Goal: Task Accomplishment & Management: Use online tool/utility

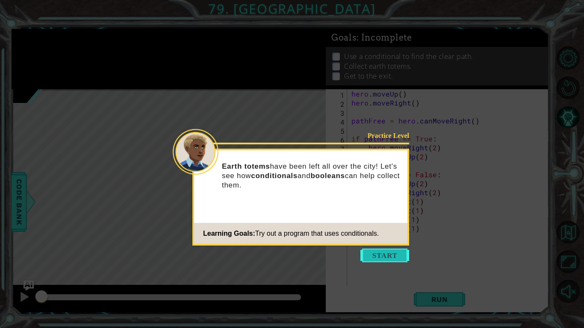
click at [391, 258] on button "Start" at bounding box center [384, 256] width 49 height 14
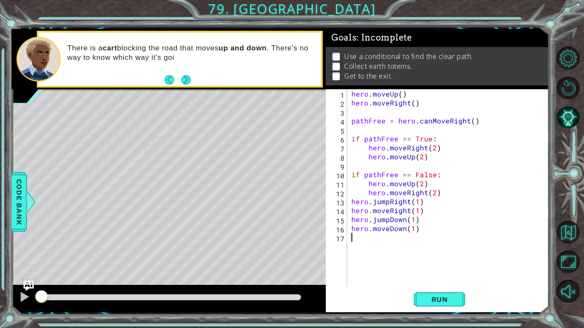
click at [330, 168] on div "9" at bounding box center [338, 166] width 20 height 9
click at [449, 295] on span "Run" at bounding box center [440, 299] width 34 height 9
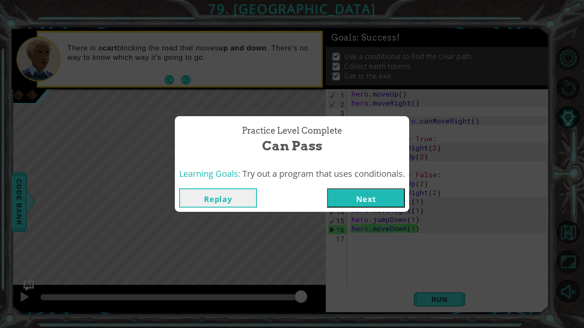
click at [369, 207] on button "Next" at bounding box center [366, 198] width 78 height 19
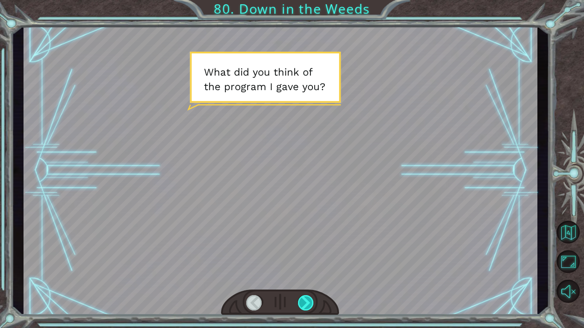
click at [302, 298] on div at bounding box center [306, 302] width 16 height 15
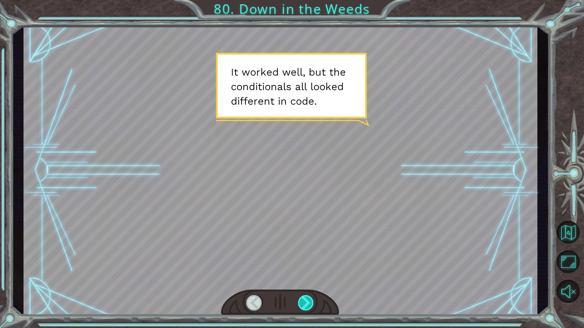
click at [302, 298] on div at bounding box center [306, 302] width 16 height 15
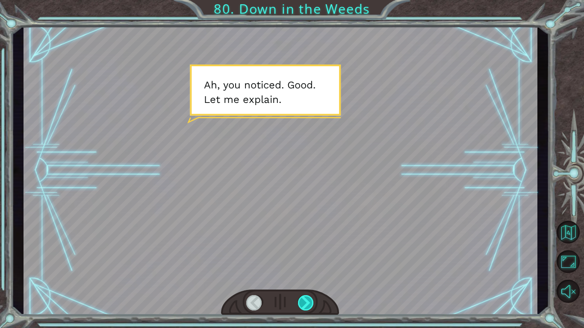
click at [302, 298] on div at bounding box center [306, 302] width 16 height 15
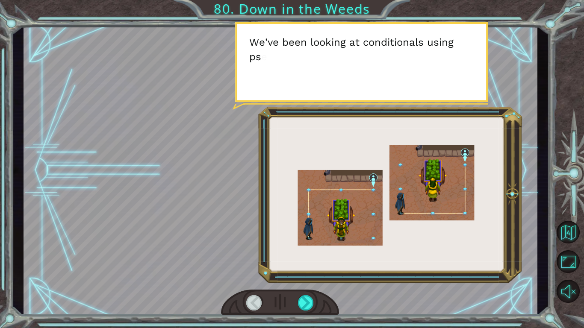
click at [297, 296] on div at bounding box center [280, 303] width 118 height 26
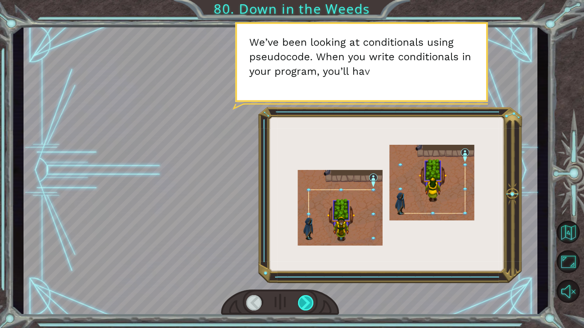
click at [302, 299] on div at bounding box center [306, 302] width 16 height 15
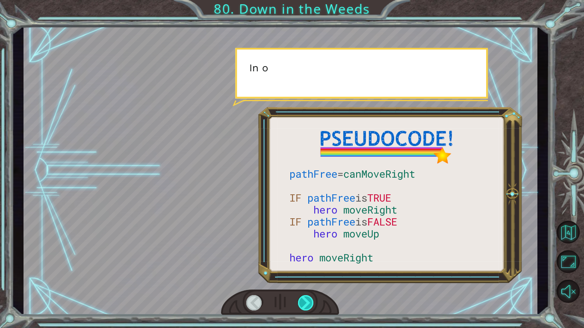
click at [302, 299] on div at bounding box center [306, 302] width 16 height 15
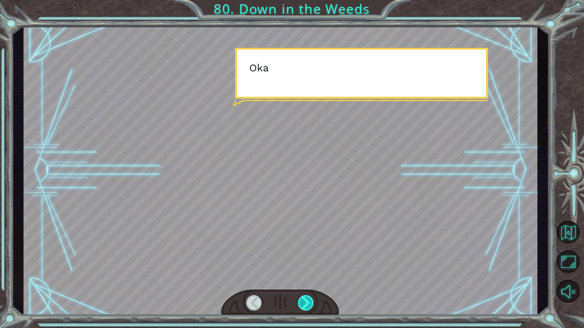
click at [302, 299] on div at bounding box center [306, 302] width 16 height 15
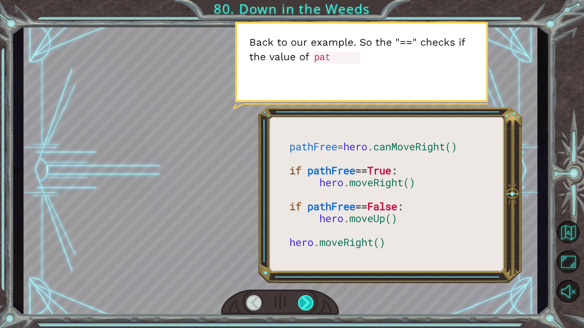
click at [304, 299] on div at bounding box center [306, 302] width 16 height 15
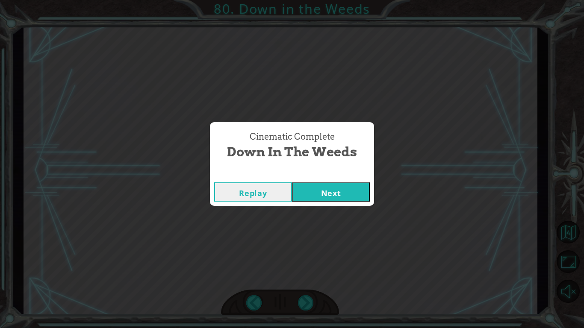
click at [307, 189] on button "Next" at bounding box center [331, 192] width 78 height 19
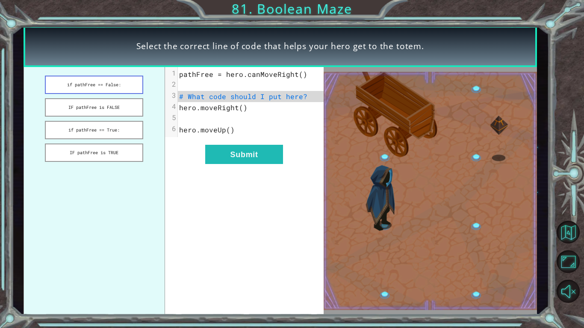
click at [85, 79] on button "if pathFree == False:" at bounding box center [94, 85] width 98 height 18
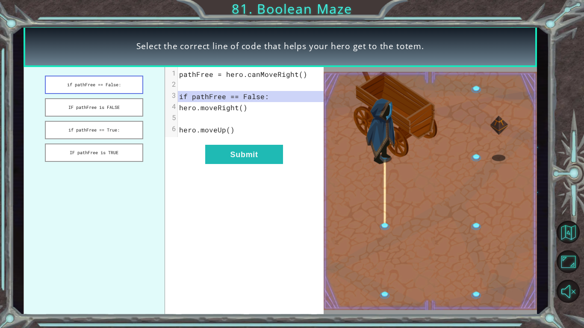
click at [85, 79] on button "if pathFree == False:" at bounding box center [94, 85] width 98 height 18
click at [45, 76] on button "if pathFree == False:" at bounding box center [94, 85] width 98 height 18
click at [245, 158] on button "Submit" at bounding box center [244, 154] width 78 height 19
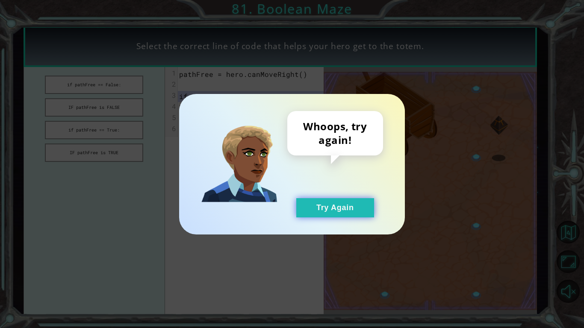
click at [315, 201] on button "Try Again" at bounding box center [335, 207] width 78 height 19
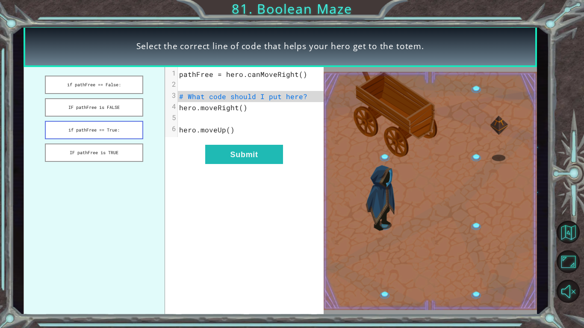
click at [114, 130] on button "if pathFree == True:" at bounding box center [94, 130] width 98 height 18
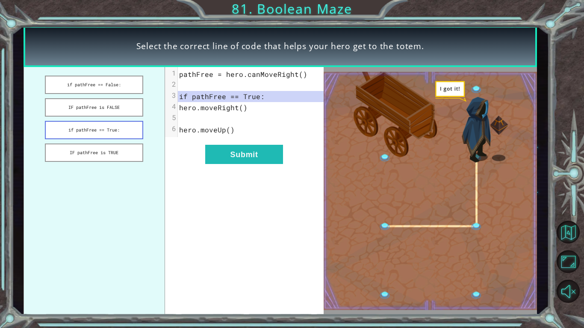
click at [45, 121] on button "if pathFree == True:" at bounding box center [94, 130] width 98 height 18
click at [237, 162] on button "Submit" at bounding box center [244, 154] width 78 height 19
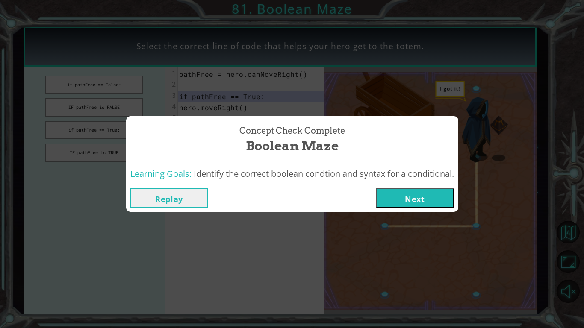
click at [434, 204] on button "Next" at bounding box center [415, 198] width 78 height 19
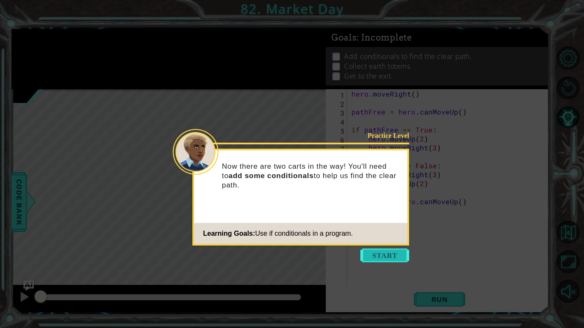
click at [388, 258] on button "Start" at bounding box center [384, 256] width 49 height 14
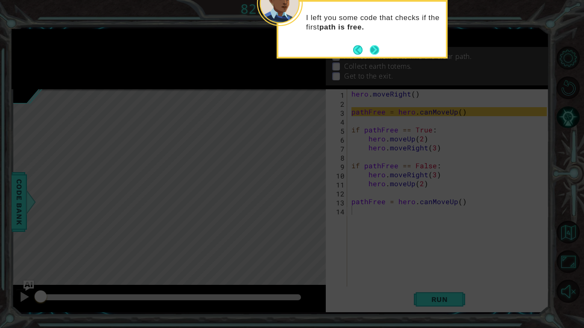
click at [375, 49] on button "Next" at bounding box center [374, 49] width 9 height 9
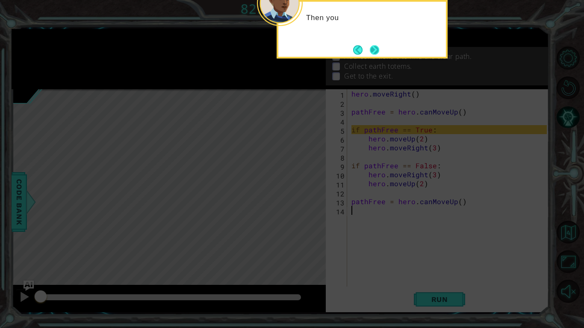
click at [375, 49] on button "Next" at bounding box center [374, 49] width 9 height 9
click at [375, 47] on button "Next" at bounding box center [374, 49] width 9 height 9
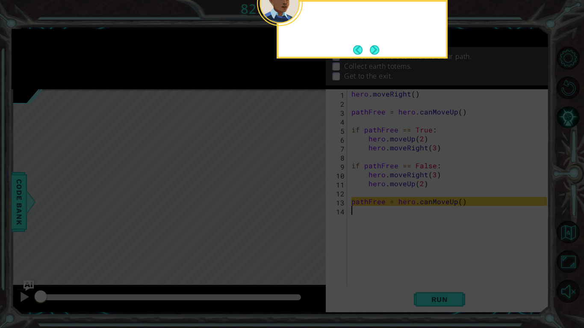
click at [375, 47] on button "Next" at bounding box center [374, 49] width 9 height 9
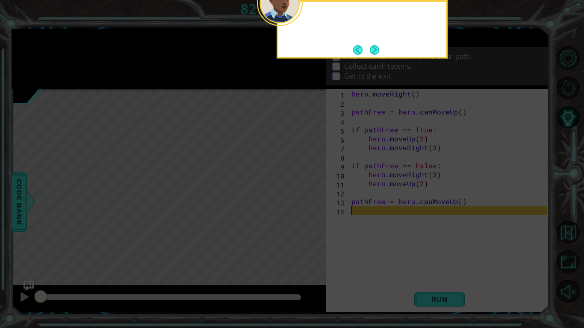
click at [375, 47] on button "Next" at bounding box center [374, 49] width 9 height 9
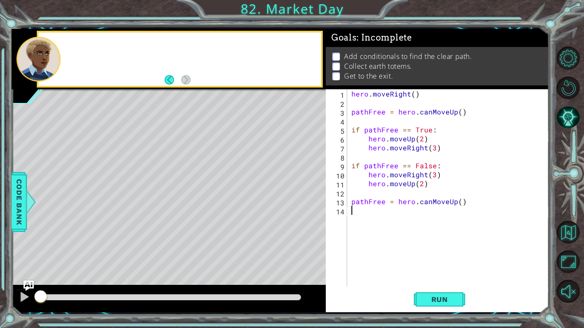
click at [375, 50] on div "Add conditionals to find the clear path. Collect earth totems. Get to the exit." at bounding box center [437, 66] width 223 height 38
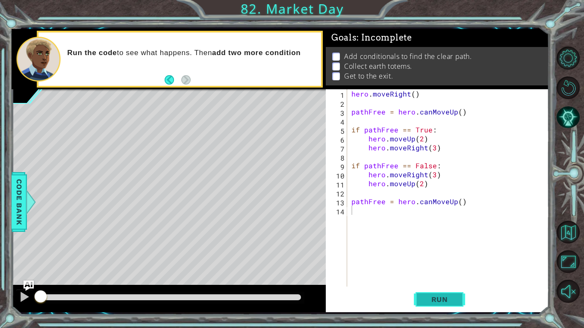
click at [442, 298] on span "Run" at bounding box center [440, 299] width 34 height 9
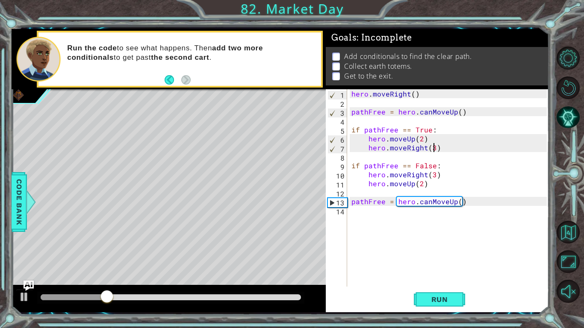
click at [434, 148] on div "hero . moveRight ( ) pathFree = hero . canMoveUp ( ) if pathFree == True : hero…" at bounding box center [450, 196] width 201 height 215
click at [457, 203] on div "hero . moveRight ( ) pathFree = hero . canMoveUp ( ) if pathFree == True : hero…" at bounding box center [450, 196] width 201 height 215
type textarea "pathFree = hero.canMoveUp(2)"
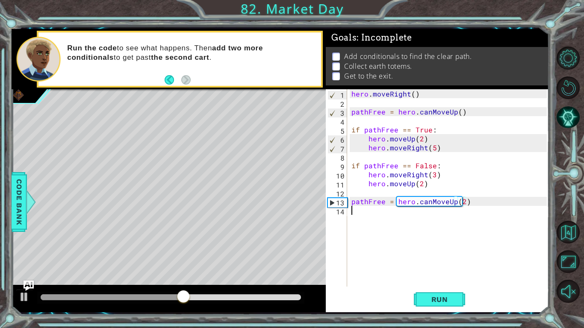
click at [392, 220] on div "hero . moveRight ( ) pathFree = hero . canMoveUp ( ) if pathFree == True : hero…" at bounding box center [450, 196] width 201 height 215
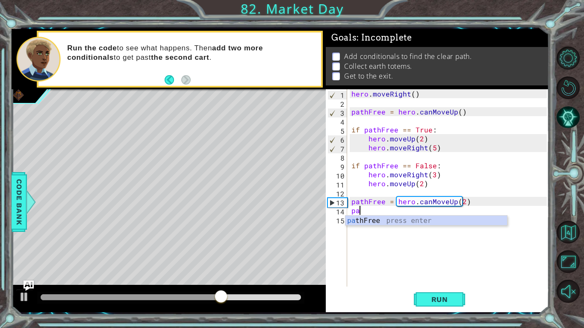
type textarea "path"
click at [434, 260] on div "hero . moveRight ( ) pathFree = hero . canMoveUp ( ) if pathFree == True : hero…" at bounding box center [450, 196] width 201 height 215
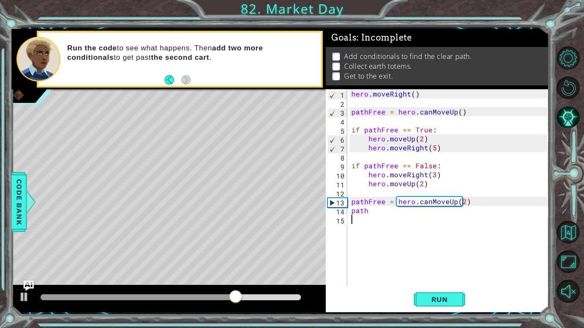
scroll to position [0, 0]
click at [371, 212] on div "hero . moveRight ( ) pathFree = hero . canMoveUp ( ) if pathFree == True : hero…" at bounding box center [450, 196] width 201 height 215
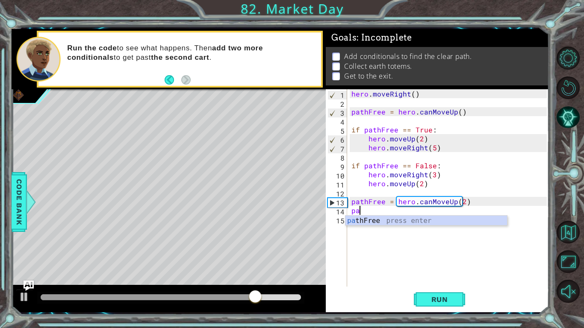
type textarea "p"
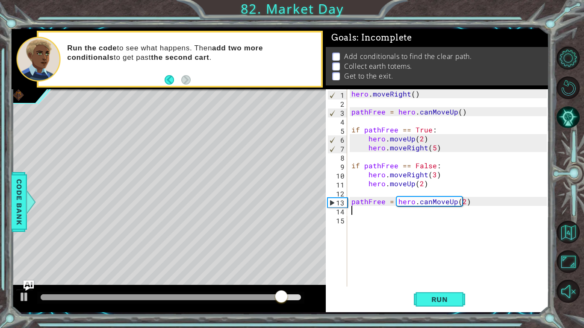
type textarea "h"
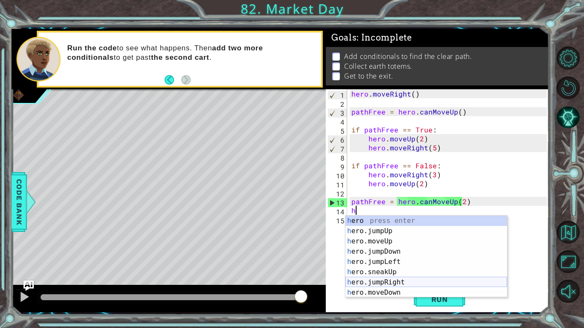
click at [404, 283] on div "h ero press enter h ero.jumpUp press enter h ero.moveUp press enter h ero.jumpD…" at bounding box center [426, 267] width 162 height 103
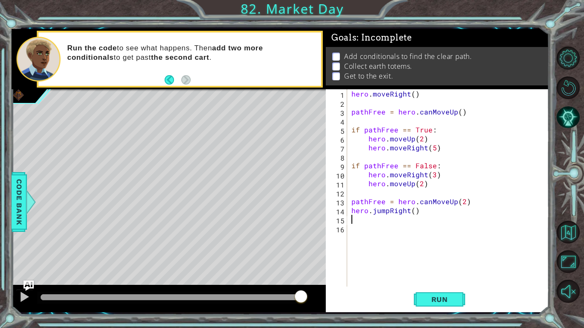
click at [412, 213] on div "hero . moveRight ( ) pathFree = hero . canMoveUp ( ) if pathFree == True : hero…" at bounding box center [450, 196] width 201 height 215
type textarea "hero.jumpRight(1)"
click at [454, 307] on button "Run" at bounding box center [439, 300] width 51 height 22
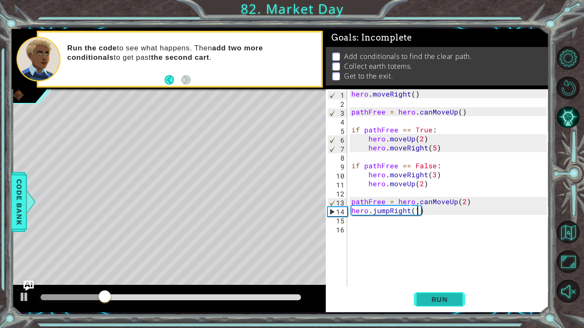
click at [454, 307] on button "Run" at bounding box center [439, 300] width 51 height 22
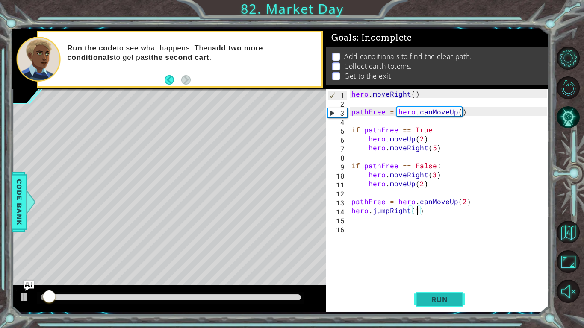
click at [454, 307] on button "Run" at bounding box center [439, 300] width 51 height 22
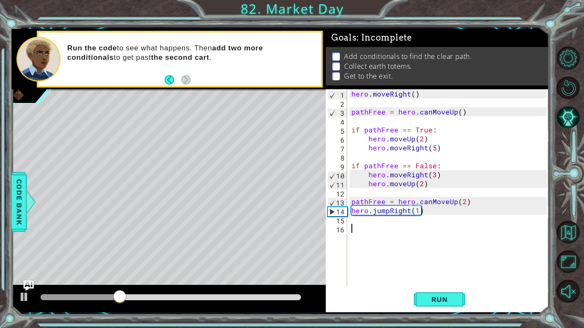
click at [375, 225] on div "hero . moveRight ( ) pathFree = hero . canMoveUp ( ) if pathFree == True : hero…" at bounding box center [450, 196] width 201 height 215
click at [431, 177] on div "hero . moveRight ( ) pathFree = hero . canMoveUp ( ) if pathFree == True : hero…" at bounding box center [450, 196] width 201 height 215
click at [431, 175] on div "hero . moveRight ( ) pathFree = hero . canMoveUp ( ) if pathFree == True : hero…" at bounding box center [450, 196] width 201 height 215
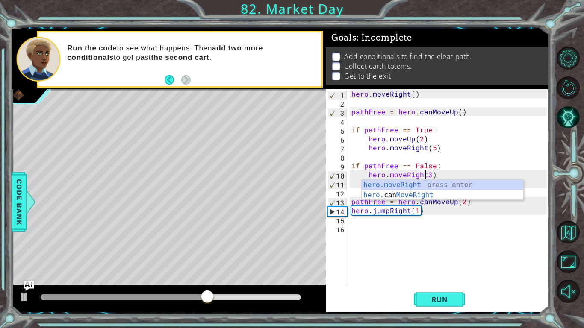
type textarea "hero.moveRight(1))"
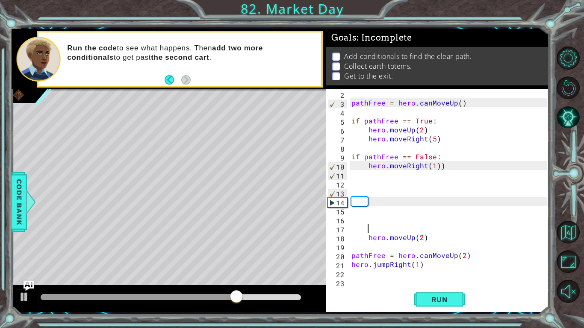
scroll to position [9, 0]
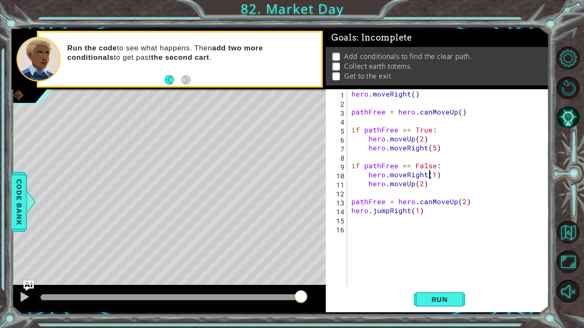
click at [431, 175] on div "hero . moveRight ( ) pathFree = hero . canMoveUp ( ) if pathFree == True : hero…" at bounding box center [450, 196] width 201 height 215
click at [433, 175] on div "hero . moveRight ( ) pathFree = hero . canMoveUp ( ) if pathFree == True : hero…" at bounding box center [450, 196] width 201 height 215
click at [448, 302] on span "Run" at bounding box center [440, 299] width 34 height 9
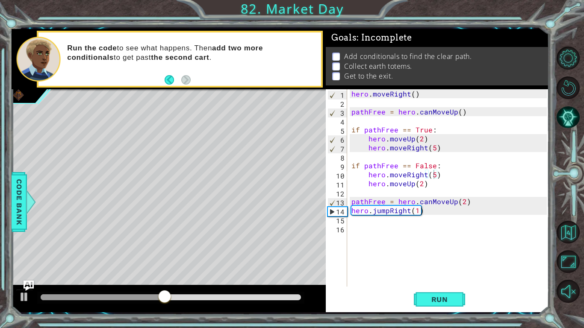
click at [132, 294] on div at bounding box center [170, 298] width 267 height 12
click at [103, 298] on div at bounding box center [106, 298] width 131 height 6
click at [429, 301] on span "Run" at bounding box center [440, 299] width 34 height 9
click at [427, 139] on div "hero . moveRight ( ) pathFree = hero . canMoveUp ( ) if pathFree == True : hero…" at bounding box center [450, 196] width 201 height 215
type textarea "hero.moveUp(2)"
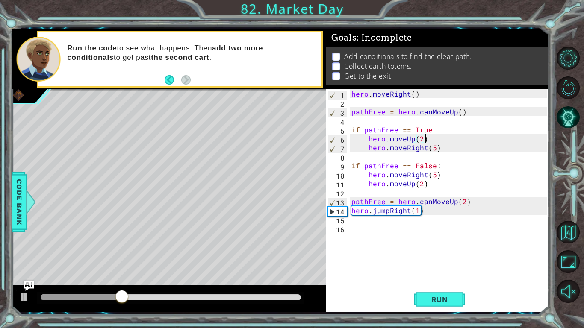
scroll to position [0, 0]
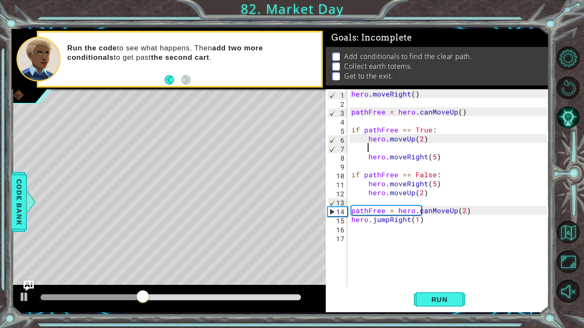
type textarea "h"
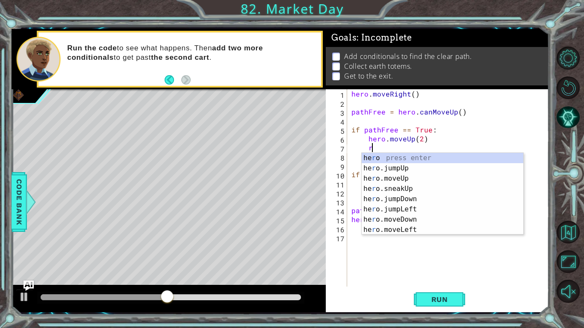
scroll to position [0, 1]
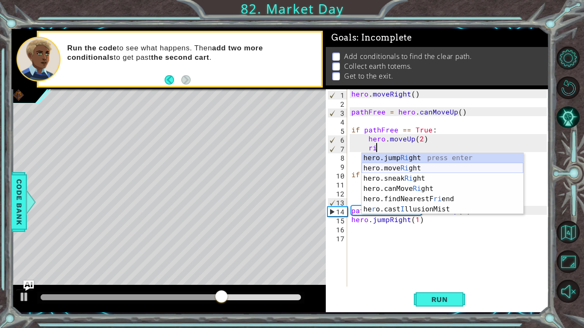
click at [408, 170] on div "hero.jump Ri ght press enter hero.move Ri ght press enter hero.sneak Ri ght pre…" at bounding box center [443, 194] width 162 height 82
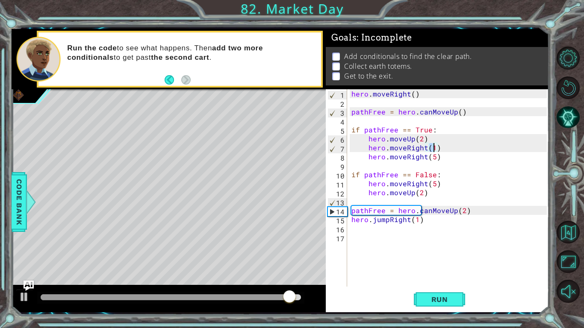
type textarea "hero.moveRight(4)"
click at [437, 150] on div "hero . moveRight ( ) pathFree = hero . canMoveUp ( ) if pathFree == True : hero…" at bounding box center [450, 196] width 201 height 215
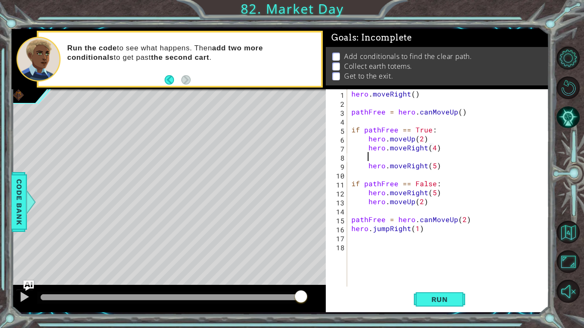
type textarea "h"
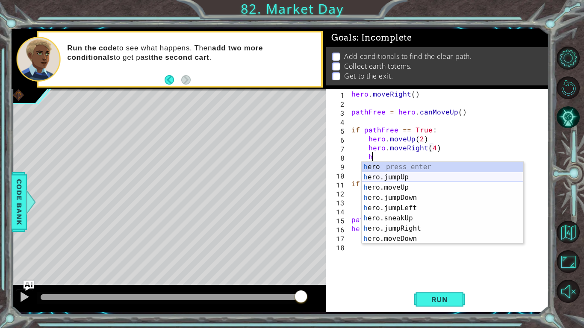
click at [427, 177] on div "h ero press enter h ero.jumpUp press enter h ero.moveUp press enter h ero.jumpD…" at bounding box center [443, 213] width 162 height 103
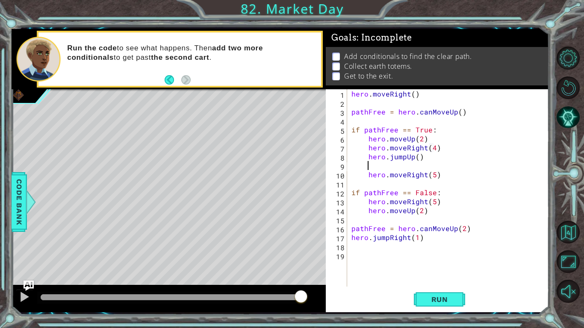
scroll to position [0, 0]
click at [436, 177] on div "hero . moveRight ( ) pathFree = hero . canMoveUp ( ) if pathFree == True : hero…" at bounding box center [450, 196] width 201 height 215
type textarea "hero.moveRight(5)"
click at [432, 176] on div "hero . moveRight ( ) pathFree = hero . canMoveUp ( ) if pathFree == True : hero…" at bounding box center [450, 196] width 201 height 215
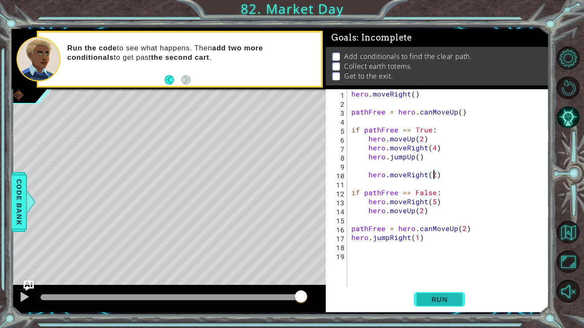
click at [450, 303] on span "Run" at bounding box center [440, 299] width 34 height 9
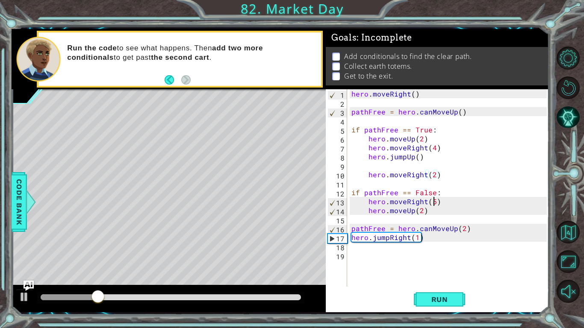
click at [434, 204] on div "hero . moveRight ( ) pathFree = hero . canMoveUp ( ) if pathFree == True : hero…" at bounding box center [450, 196] width 201 height 215
click at [437, 297] on span "Run" at bounding box center [440, 299] width 34 height 9
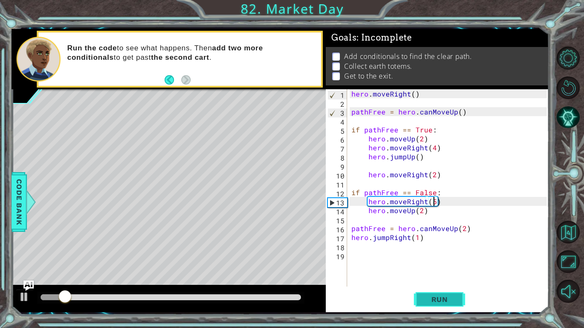
click at [437, 297] on span "Run" at bounding box center [440, 299] width 34 height 9
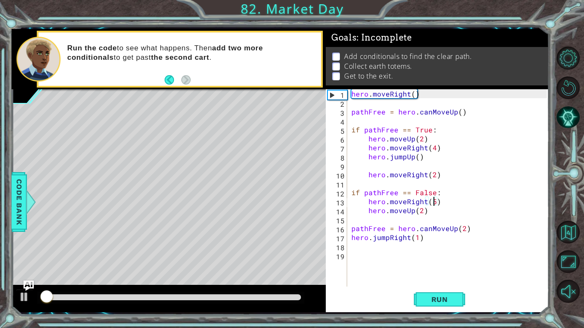
click at [434, 202] on div "hero . moveRight ( ) pathFree = hero . canMoveUp ( ) if pathFree == True : hero…" at bounding box center [450, 196] width 201 height 215
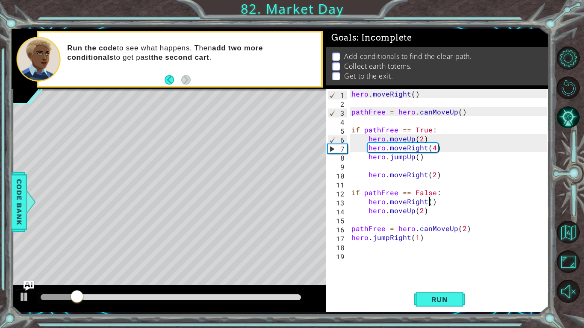
type textarea "hero.moveRight(5)"
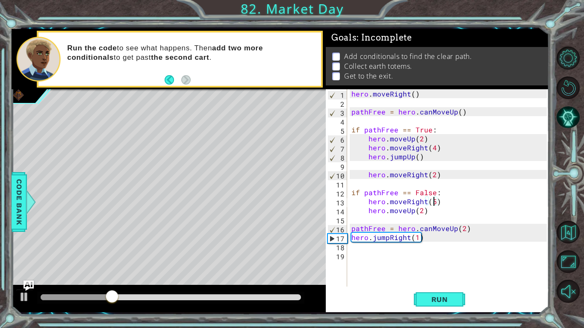
click at [431, 184] on div "hero . moveRight ( ) pathFree = hero . canMoveUp ( ) if pathFree == True : hero…" at bounding box center [450, 196] width 201 height 215
type textarea "h"
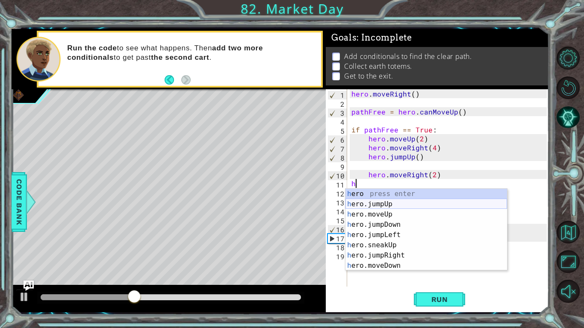
click at [415, 205] on div "h ero press enter h ero.jumpUp press enter h ero.moveUp press enter h ero.jumpD…" at bounding box center [426, 240] width 162 height 103
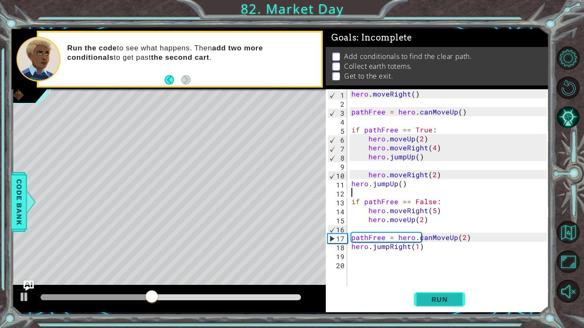
click at [427, 295] on span "Run" at bounding box center [440, 299] width 34 height 9
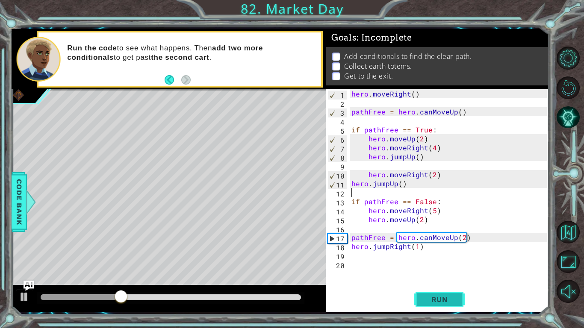
click at [428, 309] on button "Run" at bounding box center [439, 300] width 51 height 22
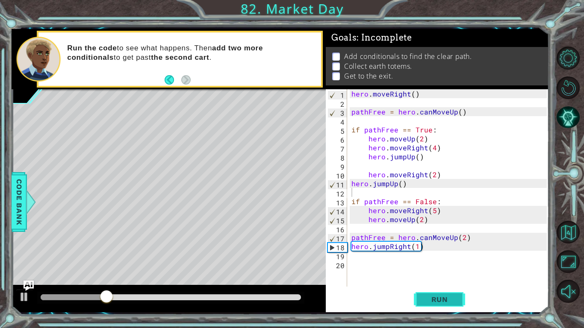
click at [447, 296] on span "Run" at bounding box center [440, 299] width 34 height 9
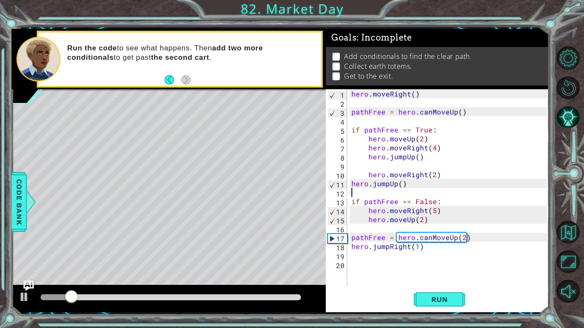
click at [343, 262] on div "20" at bounding box center [338, 265] width 20 height 9
click at [28, 295] on div at bounding box center [24, 297] width 11 height 11
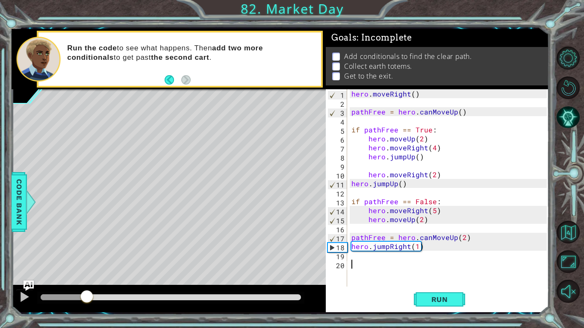
click at [434, 213] on div "hero . moveRight ( ) pathFree = hero . canMoveUp ( ) if pathFree == True : hero…" at bounding box center [450, 196] width 201 height 215
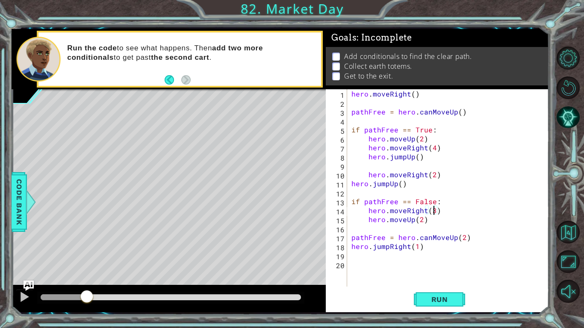
scroll to position [0, 5]
click at [451, 295] on span "Run" at bounding box center [440, 299] width 34 height 9
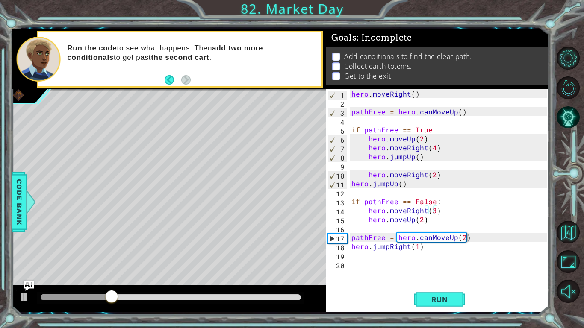
click at [434, 175] on div "hero . moveRight ( ) pathFree = hero . canMoveUp ( ) if pathFree == True : hero…" at bounding box center [450, 196] width 201 height 215
click at [434, 148] on div "hero . moveRight ( ) pathFree = hero . canMoveUp ( ) if pathFree == True : hero…" at bounding box center [450, 196] width 201 height 215
click at [434, 175] on div "hero . moveRight ( ) pathFree = hero . canMoveUp ( ) if pathFree == True : hero…" at bounding box center [450, 196] width 201 height 215
type textarea "hero.moveRight(2)"
click at [436, 302] on span "Run" at bounding box center [440, 299] width 34 height 9
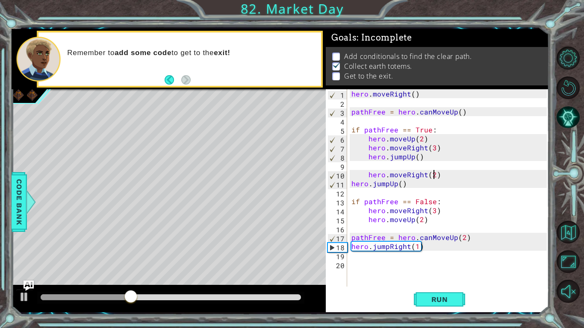
click at [395, 190] on div "hero . moveRight ( ) pathFree = hero . canMoveUp ( ) if pathFree == True : hero…" at bounding box center [450, 196] width 201 height 215
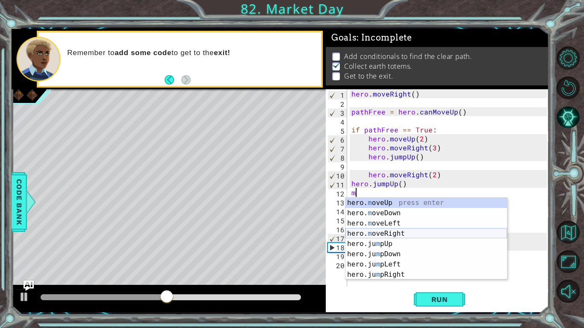
click at [402, 232] on div "hero. m oveUp press enter hero. m oveDown press enter hero. m oveLeft press ent…" at bounding box center [426, 249] width 162 height 103
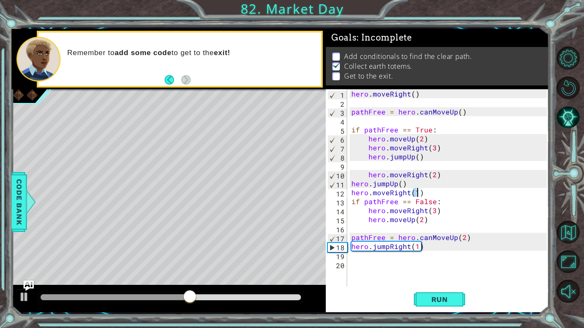
scroll to position [0, 4]
type textarea "hero.moveRight(2)"
click at [438, 302] on span "Run" at bounding box center [440, 299] width 34 height 9
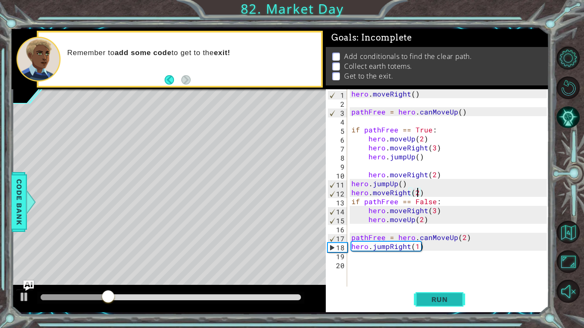
click at [440, 298] on span "Run" at bounding box center [440, 299] width 34 height 9
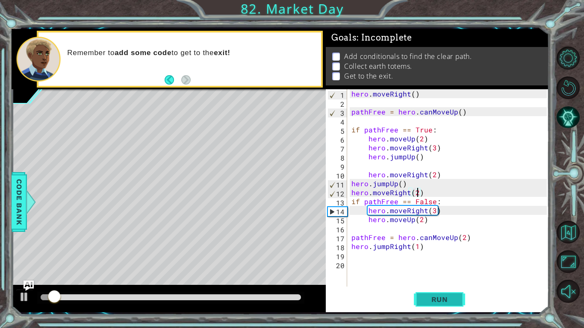
click at [440, 298] on span "Run" at bounding box center [440, 299] width 34 height 9
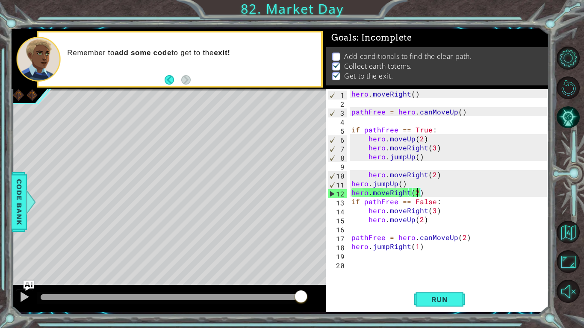
click at [356, 121] on div "hero . moveRight ( ) pathFree = hero . canMoveUp ( ) if pathFree == True : hero…" at bounding box center [450, 196] width 201 height 215
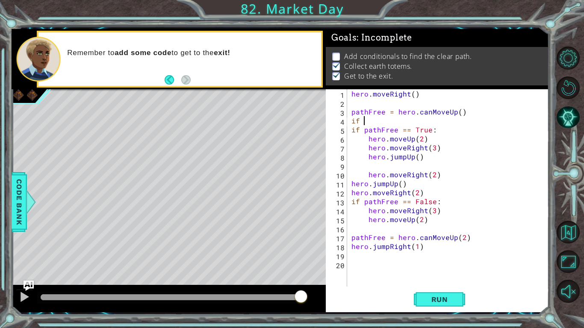
scroll to position [0, 0]
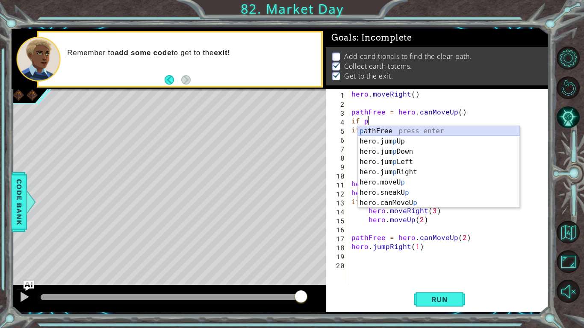
click at [385, 129] on div "p athFree press enter hero.jum p Up press enter hero.jum p Down press enter her…" at bounding box center [439, 177] width 162 height 103
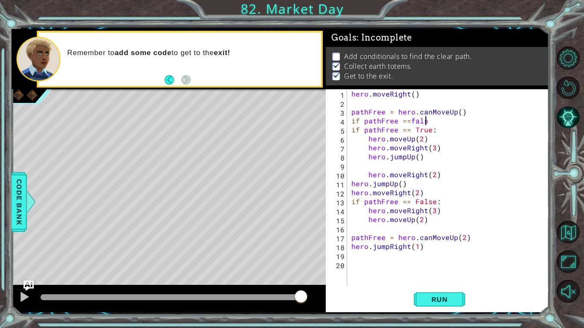
scroll to position [0, 4]
click at [413, 124] on div "hero . moveRight ( ) pathFree = hero . canMoveUp ( ) if pathFree == false if pa…" at bounding box center [450, 196] width 201 height 215
click at [446, 132] on div "hero . moveRight ( ) pathFree = hero . canMoveUp ( ) if pathFree == False if pa…" at bounding box center [450, 196] width 201 height 215
click at [437, 124] on div "hero . moveRight ( ) pathFree = hero . canMoveUp ( ) if pathFree == False if pa…" at bounding box center [450, 196] width 201 height 215
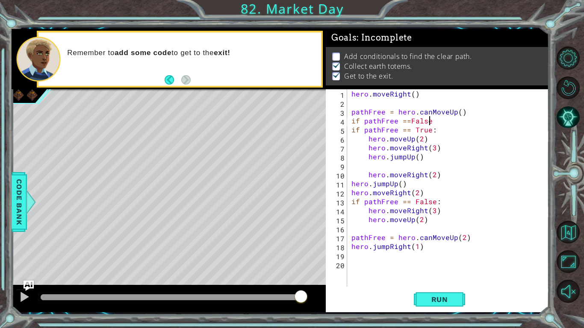
type textarea "if pathFree ==False:"
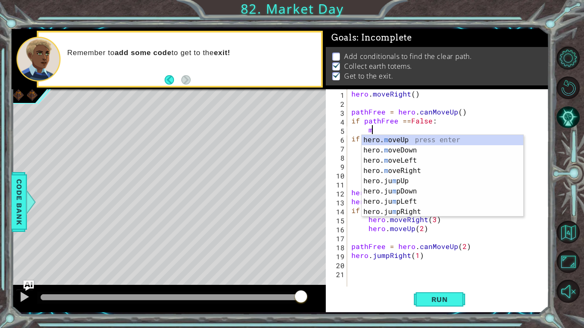
scroll to position [0, 1]
click at [427, 171] on div "hero. m oveUp press enter hero. m oveDown press enter hero. m oveLeft press ent…" at bounding box center [443, 186] width 162 height 103
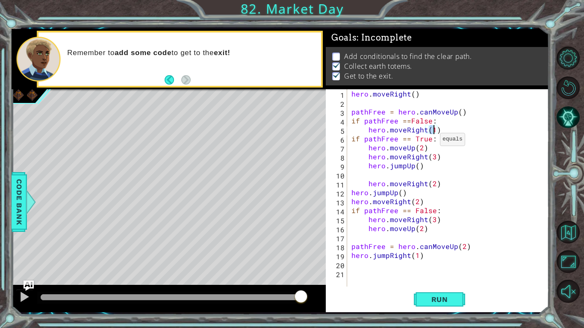
click at [429, 141] on div "hero . moveRight ( ) pathFree = hero . canMoveUp ( ) if pathFree == False : her…" at bounding box center [450, 196] width 201 height 215
click at [452, 299] on span "Run" at bounding box center [440, 299] width 34 height 9
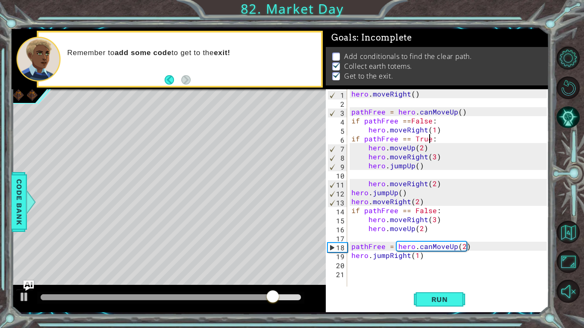
click at [434, 131] on div "hero . moveRight ( ) pathFree = hero . canMoveUp ( ) if pathFree == False : her…" at bounding box center [450, 196] width 201 height 215
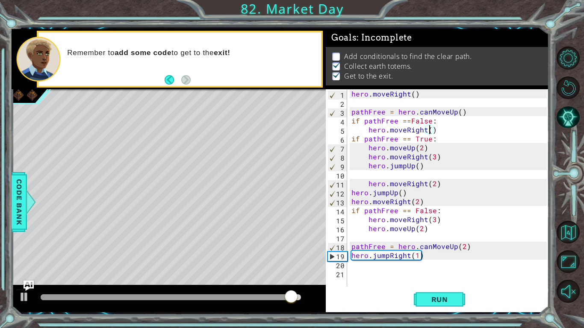
type textarea "hero.moveRight(3)"
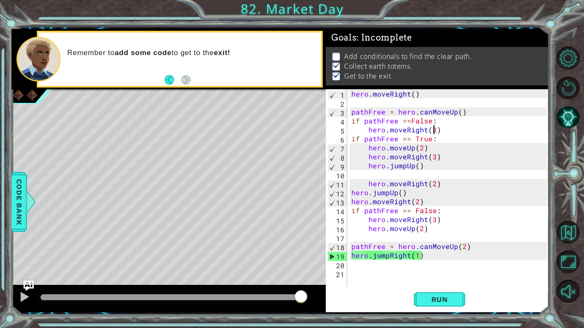
click at [438, 131] on div "hero . moveRight ( ) pathFree = hero . canMoveUp ( ) if pathFree == False : her…" at bounding box center [450, 196] width 201 height 215
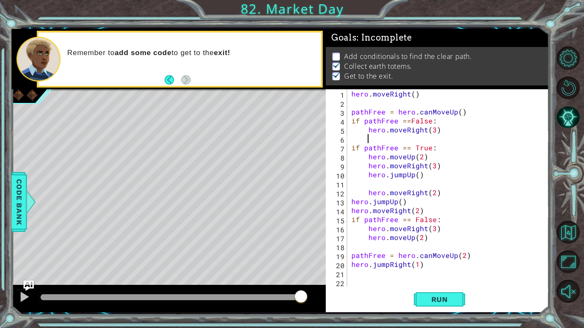
scroll to position [0, 1]
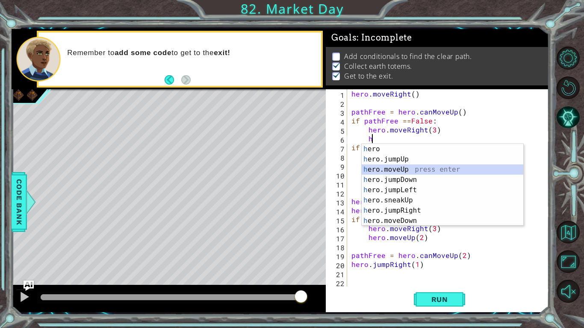
click at [405, 168] on div "h ero press enter h ero.jumpUp press enter h ero.moveUp press enter h ero.jumpD…" at bounding box center [443, 195] width 162 height 103
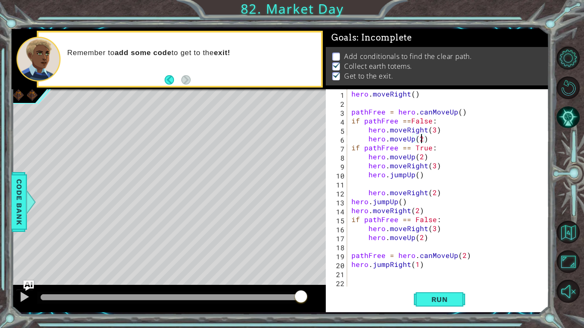
scroll to position [0, 4]
type textarea "hero.moveUp(2)"
click at [429, 303] on span "Run" at bounding box center [440, 299] width 34 height 9
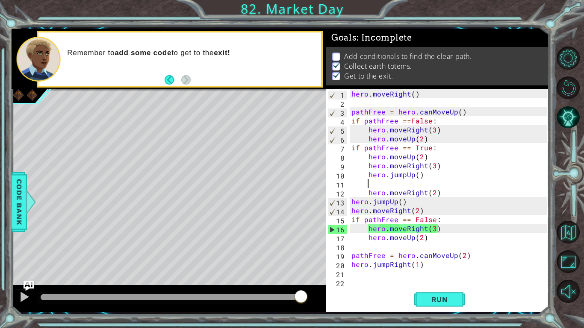
click at [408, 182] on div "hero . moveRight ( ) pathFree = hero . canMoveUp ( ) if pathFree == False : her…" at bounding box center [450, 196] width 201 height 215
click at [455, 303] on span "Run" at bounding box center [440, 299] width 34 height 9
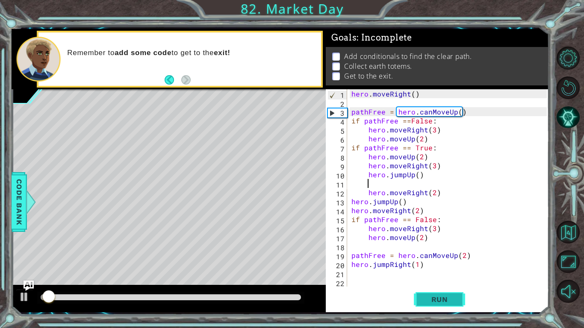
click at [455, 301] on span "Run" at bounding box center [440, 299] width 34 height 9
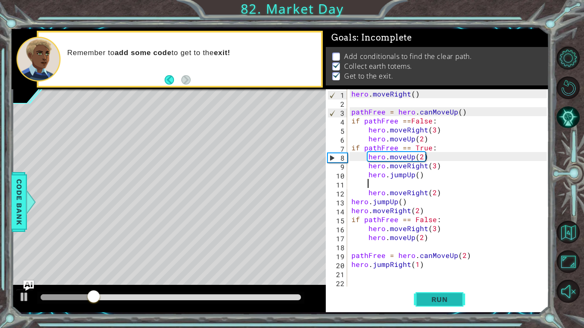
click at [455, 301] on span "Run" at bounding box center [440, 299] width 34 height 9
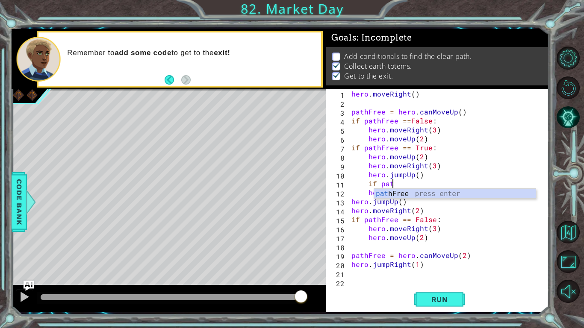
scroll to position [0, 2]
click at [406, 192] on div "path Free press enter" at bounding box center [455, 204] width 162 height 31
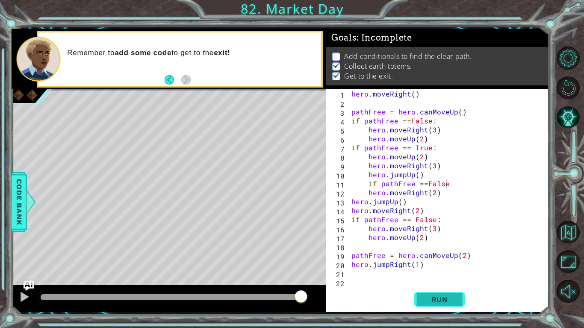
click at [440, 298] on span "Run" at bounding box center [440, 299] width 34 height 9
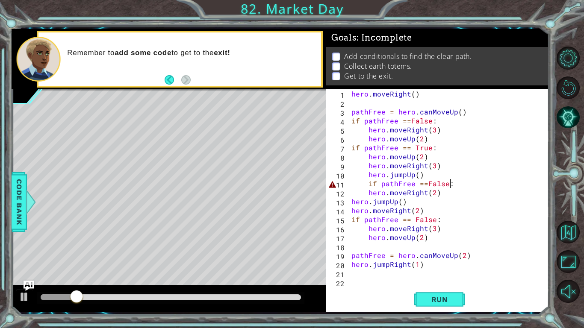
scroll to position [0, 6]
click at [456, 301] on span "Run" at bounding box center [440, 299] width 34 height 9
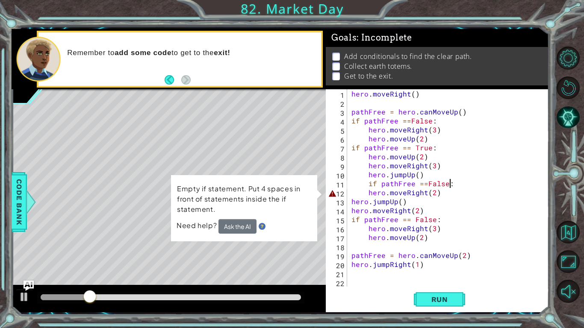
click at [368, 194] on div "hero . moveRight ( ) pathFree = hero . canMoveUp ( ) if pathFree == False : her…" at bounding box center [450, 196] width 201 height 215
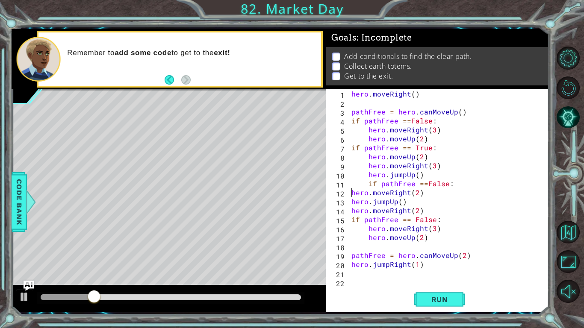
scroll to position [0, 4]
click at [369, 184] on div "hero . moveRight ( ) pathFree = hero . canMoveUp ( ) if pathFree == False : her…" at bounding box center [450, 196] width 201 height 215
click at [431, 294] on button "Run" at bounding box center [439, 300] width 51 height 22
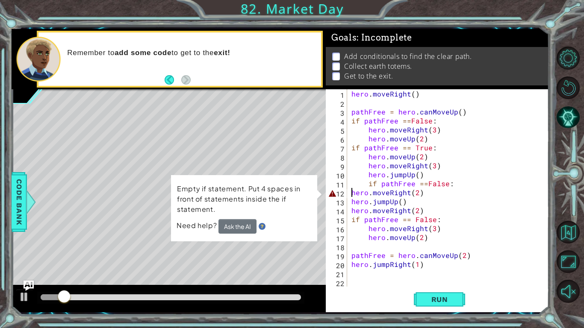
click at [351, 194] on div "hero . moveRight ( ) pathFree = hero . canMoveUp ( ) if pathFree == False : her…" at bounding box center [450, 196] width 201 height 215
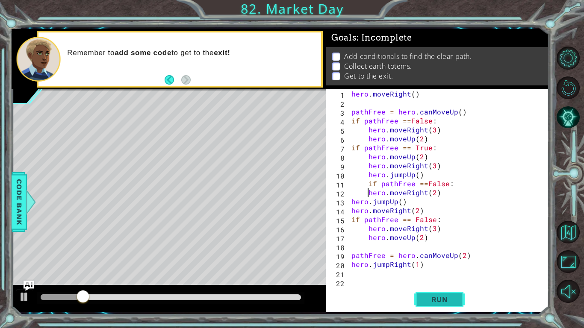
click at [440, 305] on button "Run" at bounding box center [439, 300] width 51 height 22
click at [460, 305] on button "Run" at bounding box center [439, 300] width 51 height 22
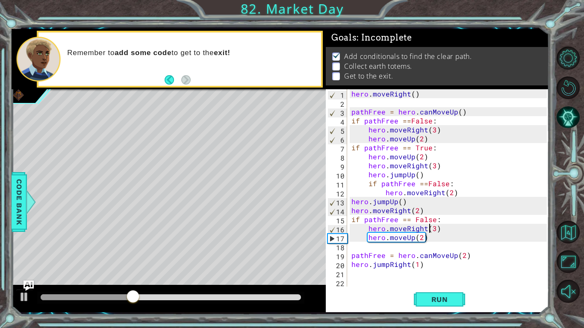
click at [431, 230] on div "hero . moveRight ( ) pathFree = hero . canMoveUp ( ) if pathFree == False : her…" at bounding box center [450, 196] width 201 height 215
click at [440, 230] on div "hero . moveRight ( ) pathFree = hero . canMoveUp ( ) if pathFree == False : her…" at bounding box center [450, 196] width 201 height 215
click at [433, 228] on div "hero . moveRight ( ) pathFree = hero . canMoveUp ( ) if pathFree == False : her…" at bounding box center [450, 196] width 201 height 215
click at [434, 230] on div "hero . moveRight ( ) pathFree = hero . canMoveUp ( ) if pathFree == False : her…" at bounding box center [450, 196] width 201 height 215
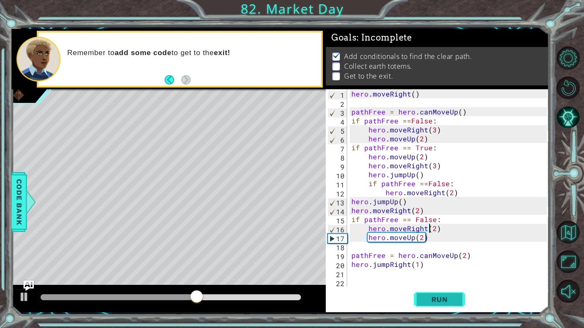
click at [437, 292] on button "Run" at bounding box center [439, 300] width 51 height 22
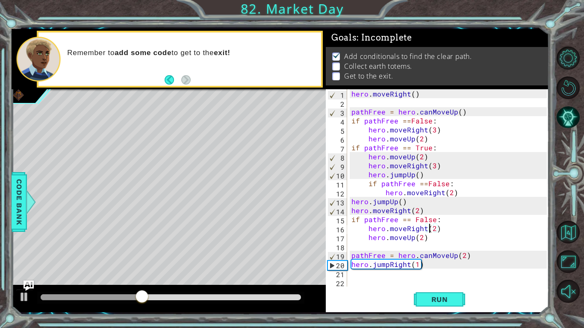
click at [417, 212] on div "hero . moveRight ( ) pathFree = hero . canMoveUp ( ) if pathFree == False : her…" at bounding box center [450, 196] width 201 height 215
click at [448, 308] on button "Run" at bounding box center [439, 300] width 51 height 22
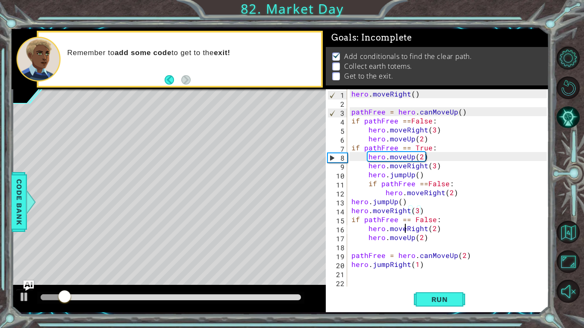
click at [404, 229] on div "hero . moveRight ( ) pathFree = hero . canMoveUp ( ) if pathFree == False : her…" at bounding box center [450, 196] width 201 height 215
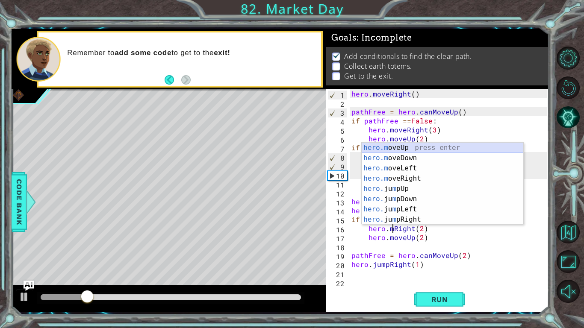
click at [403, 149] on div "hero.m oveUp press enter hero.m oveDown press enter hero.m oveLeft press enter …" at bounding box center [443, 194] width 162 height 103
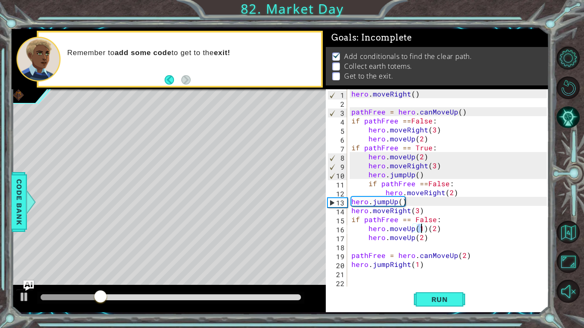
click at [425, 230] on div "hero . moveRight ( ) pathFree = hero . canMoveUp ( ) if pathFree == False : her…" at bounding box center [450, 196] width 201 height 215
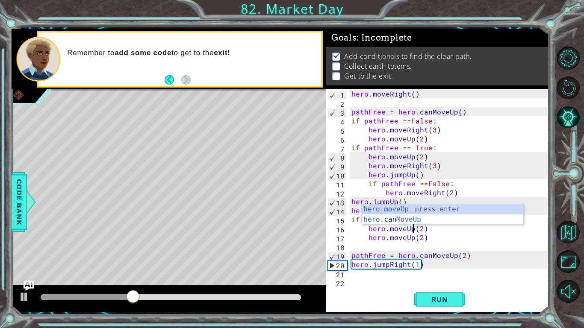
click at [414, 239] on div "hero . moveRight ( ) pathFree = hero . canMoveUp ( ) if pathFree == False : her…" at bounding box center [450, 196] width 201 height 215
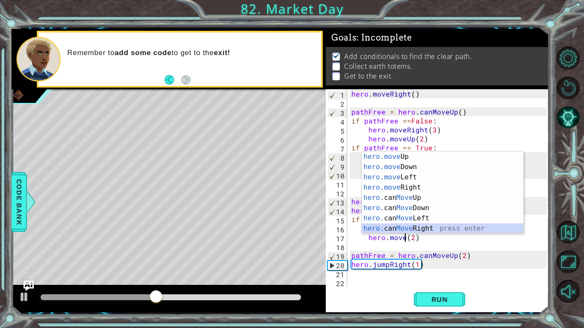
click at [419, 227] on div "hero.move Up press enter hero.move Down press enter hero.move Left press enter …" at bounding box center [443, 203] width 162 height 103
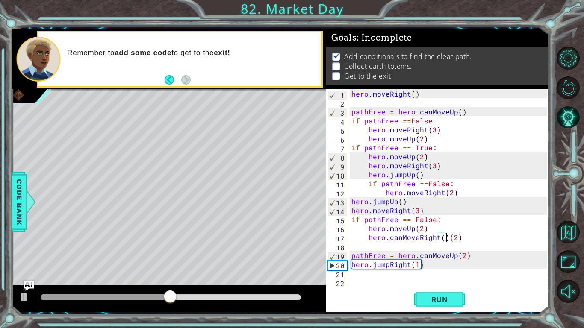
click at [401, 238] on div "hero . moveRight ( ) pathFree = hero . canMoveUp ( ) if pathFree == False : her…" at bounding box center [450, 196] width 201 height 215
click at [425, 295] on span "Run" at bounding box center [440, 299] width 34 height 9
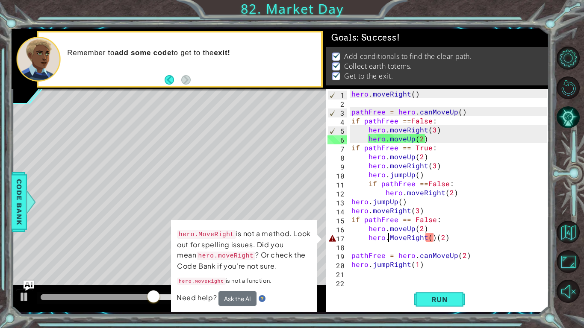
click at [434, 239] on div "hero . moveRight ( ) pathFree = hero . canMoveUp ( ) if pathFree == False : her…" at bounding box center [450, 196] width 201 height 215
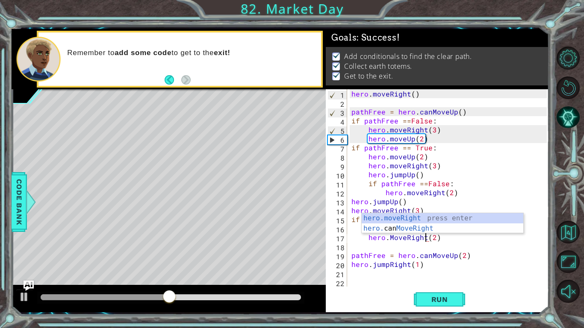
type textarea "hero.MoveRight(2)"
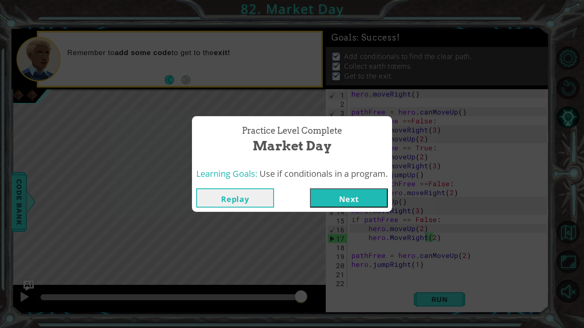
click at [371, 193] on button "Next" at bounding box center [349, 198] width 78 height 19
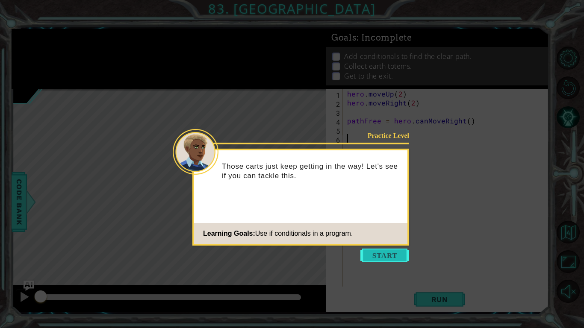
click at [389, 255] on button "Start" at bounding box center [384, 256] width 49 height 14
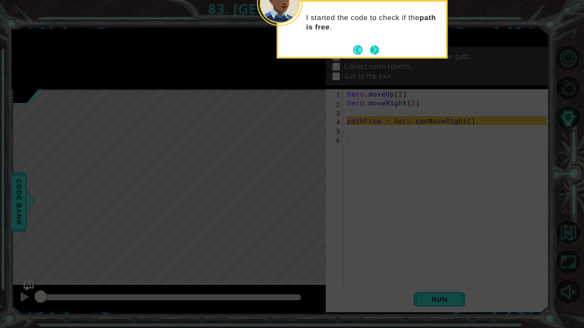
click at [379, 54] on button "Next" at bounding box center [374, 49] width 9 height 9
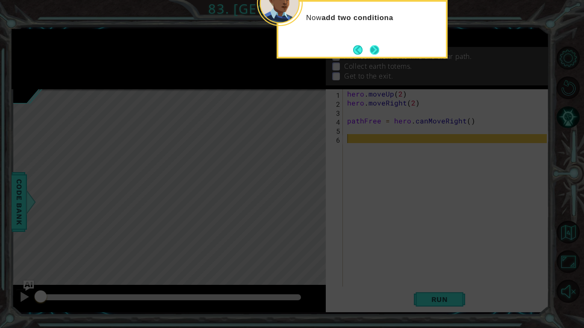
click at [379, 54] on button "Next" at bounding box center [374, 49] width 9 height 9
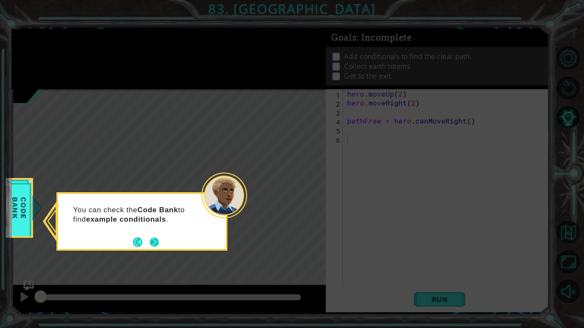
click at [153, 246] on button "Next" at bounding box center [154, 242] width 9 height 9
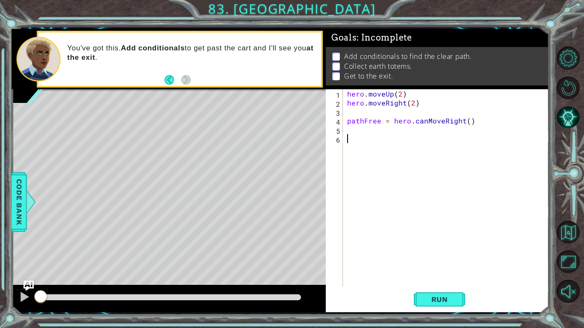
click at [353, 130] on div "hero . moveUp ( 2 ) hero . moveRight ( 2 ) pathFree = hero . canMoveRight ( )" at bounding box center [448, 196] width 206 height 215
click at [466, 122] on div "hero . moveUp ( 2 ) hero . moveRight ( 2 ) pathFree = hero . canMoveRight ( )" at bounding box center [448, 196] width 206 height 215
type textarea "pathFree = hero.canMoveRight(2)"
click at [359, 135] on div "hero . moveUp ( 2 ) hero . moveRight ( 2 ) pathFree = hero . canMoveRight ( 2 )" at bounding box center [448, 196] width 206 height 215
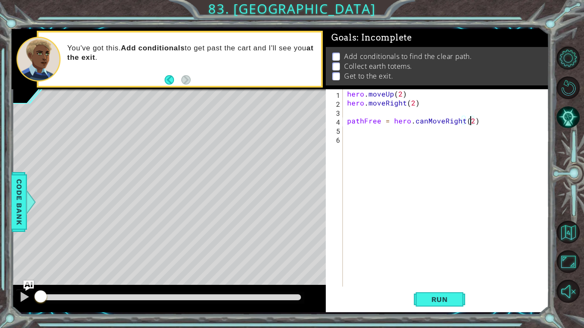
scroll to position [0, 0]
click at [351, 128] on div "hero . moveUp ( 2 ) hero . moveRight ( 2 ) pathFree = hero . canMoveRight ( 2 )" at bounding box center [448, 196] width 206 height 215
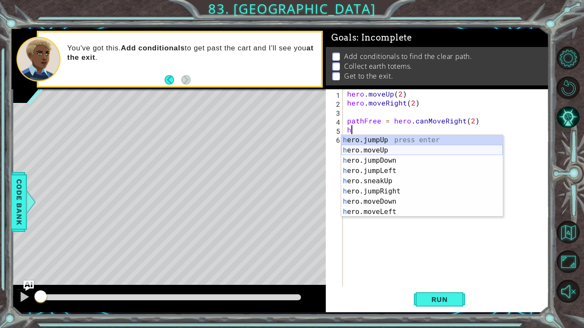
click at [368, 150] on div "h ero.jumpUp press enter h ero.moveUp press enter h ero.jumpDown press enter h …" at bounding box center [422, 186] width 162 height 103
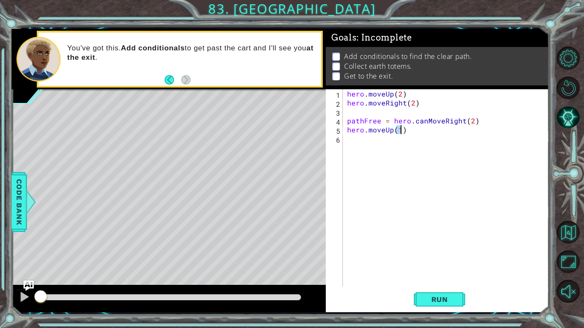
type textarea "hero.moveUp(4)"
click at [363, 148] on div "hero . moveUp ( 2 ) hero . moveRight ( 2 ) pathFree = hero . canMoveRight ( 2 )…" at bounding box center [448, 196] width 206 height 215
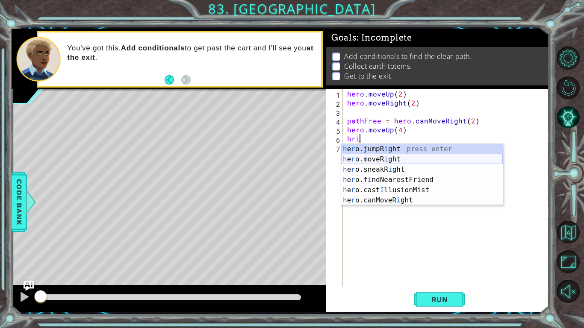
click at [387, 158] on div "h e r o.jumpR i ght press enter h e r o.moveR i ght press enter h e r o.sneakR …" at bounding box center [422, 185] width 162 height 82
type textarea "hero.moveRight(1)"
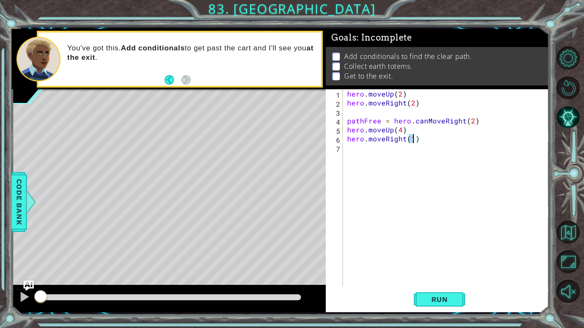
click at [365, 156] on div "hero . moveUp ( 2 ) hero . moveRight ( 2 ) pathFree = hero . canMoveRight ( 2 )…" at bounding box center [448, 196] width 206 height 215
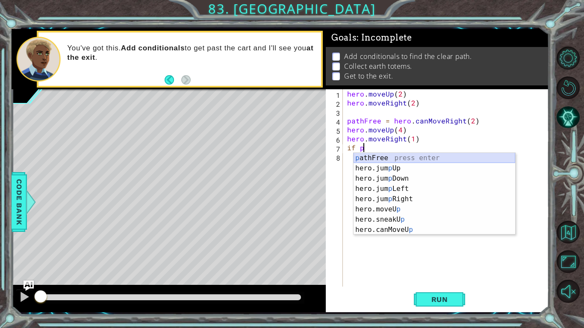
click at [368, 157] on div "p athFree press enter hero.jum p Up press enter hero.jum p Down press enter her…" at bounding box center [435, 204] width 162 height 103
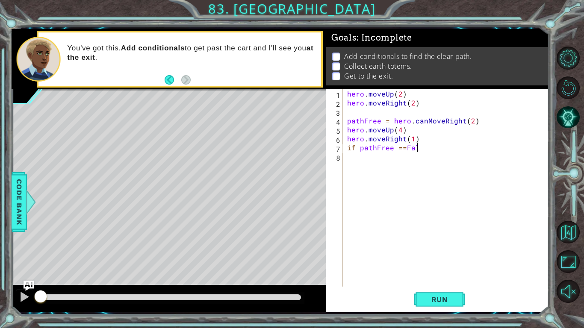
scroll to position [0, 4]
type textarea "if pathFree ==False"
click at [374, 162] on div "hero . moveUp ( 2 ) hero . moveRight ( 2 ) pathFree = hero . canMoveRight ( 2 )…" at bounding box center [448, 196] width 206 height 215
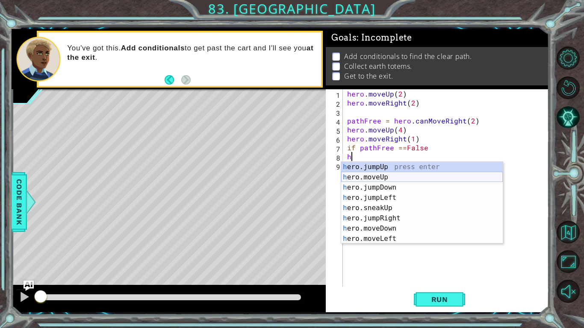
click at [388, 179] on div "h ero.jumpUp press enter h ero.moveUp press enter h ero.jumpDown press enter h …" at bounding box center [422, 213] width 162 height 103
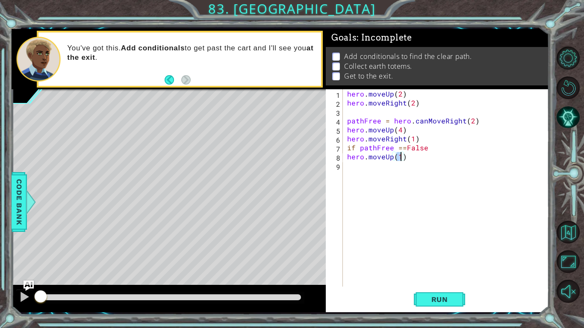
type textarea "hero.moveUp(2)"
click at [388, 172] on div "hero . moveUp ( 2 ) hero . moveRight ( 2 ) pathFree = hero . canMoveRight ( 2 )…" at bounding box center [448, 196] width 206 height 215
type textarea "h"
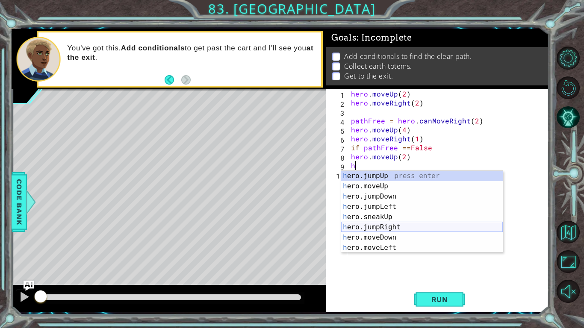
click at [396, 228] on div "h ero.jumpUp press enter h ero.moveUp press enter h ero.jumpDown press enter h …" at bounding box center [422, 222] width 162 height 103
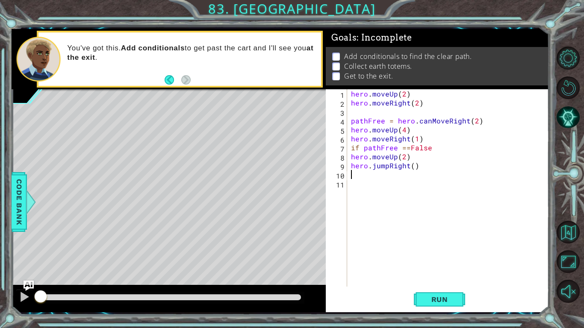
click at [414, 168] on div "hero . moveUp ( 2 ) hero . moveRight ( 2 ) pathFree = hero . canMoveRight ( 2 )…" at bounding box center [450, 196] width 202 height 215
type textarea "hero.jumpRight(1)"
click at [396, 174] on div "hero . moveUp ( 2 ) hero . moveRight ( 2 ) pathFree = hero . canMoveRight ( 2 )…" at bounding box center [450, 196] width 202 height 215
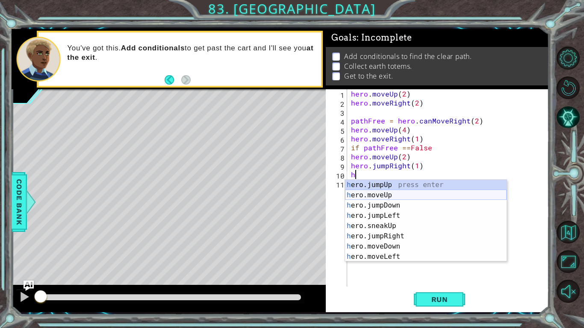
click at [389, 194] on div "h ero.jumpUp press enter h ero.moveUp press enter h ero.jumpDown press enter h …" at bounding box center [426, 231] width 162 height 103
type textarea "hero.moveUp(1)"
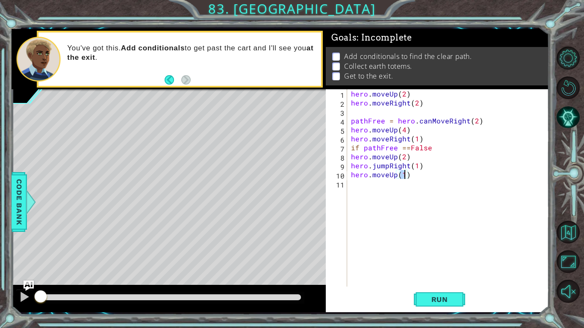
click at [373, 185] on div "hero . moveUp ( 2 ) hero . moveRight ( 2 ) pathFree = hero . canMoveRight ( 2 )…" at bounding box center [450, 196] width 202 height 215
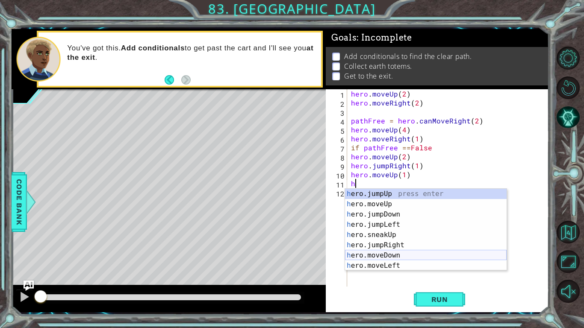
click at [393, 254] on div "h ero.jumpUp press enter h ero.moveUp press enter h ero.jumpDown press enter h …" at bounding box center [426, 240] width 162 height 103
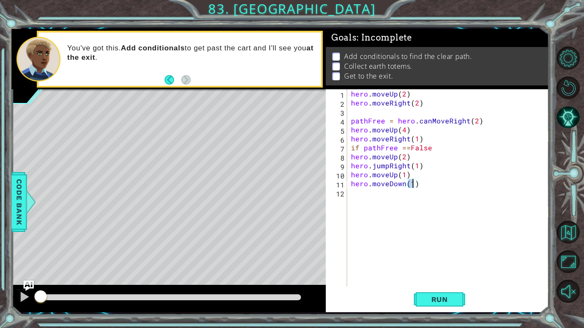
click at [404, 185] on div "hero . moveUp ( 2 ) hero . moveRight ( 2 ) pathFree = hero . canMoveRight ( 2 )…" at bounding box center [450, 196] width 202 height 215
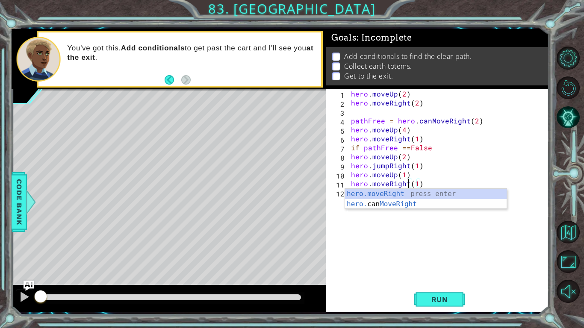
scroll to position [0, 3]
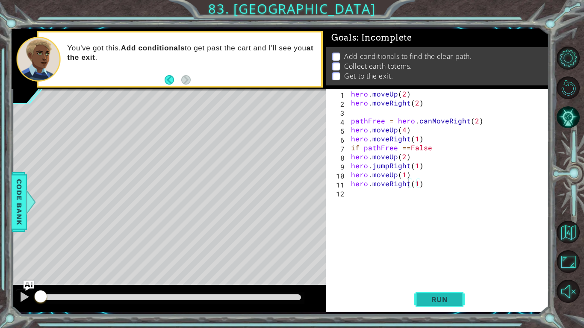
click at [438, 304] on span "Run" at bounding box center [440, 299] width 34 height 9
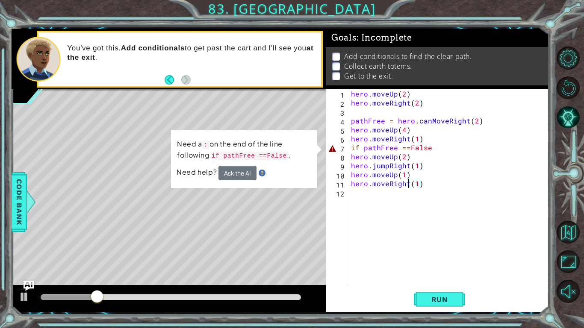
click at [432, 148] on div "hero . moveUp ( 2 ) hero . moveRight ( 2 ) pathFree = hero . canMoveRight ( 2 )…" at bounding box center [450, 196] width 202 height 215
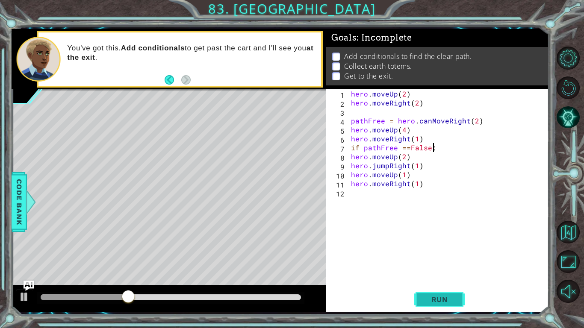
click at [457, 295] on button "Run" at bounding box center [439, 300] width 51 height 22
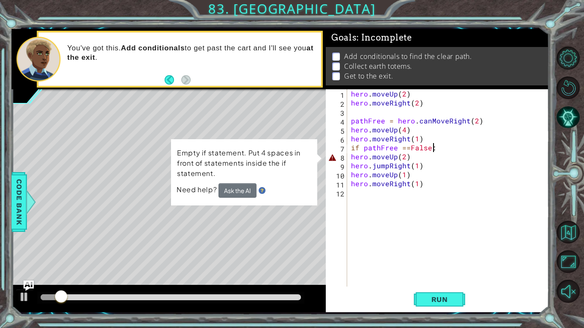
click at [350, 156] on div "hero . moveUp ( 2 ) hero . moveRight ( 2 ) pathFree = hero . canMoveRight ( 2 )…" at bounding box center [450, 196] width 202 height 215
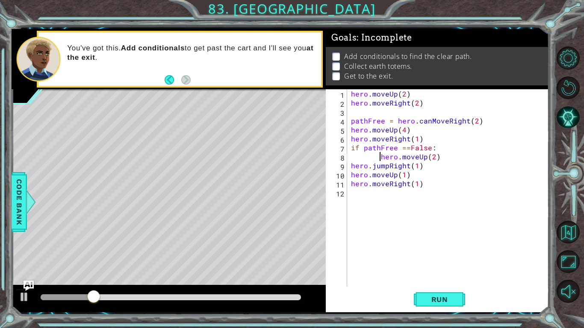
click at [351, 167] on div "hero . moveUp ( 2 ) hero . moveRight ( 2 ) pathFree = hero . canMoveRight ( 2 )…" at bounding box center [450, 196] width 202 height 215
click at [349, 175] on div "hero . moveUp ( 2 ) hero . moveRight ( 2 ) pathFree = hero . canMoveRight ( 2 )…" at bounding box center [450, 196] width 202 height 215
click at [349, 185] on div "hero . moveUp ( 2 ) hero . moveRight ( 2 ) pathFree = hero . canMoveRight ( 2 )…" at bounding box center [450, 196] width 202 height 215
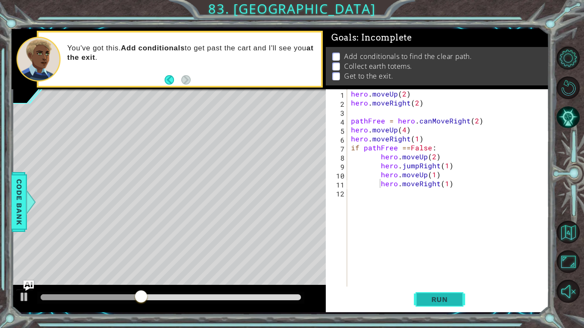
click at [450, 301] on span "Run" at bounding box center [440, 299] width 34 height 9
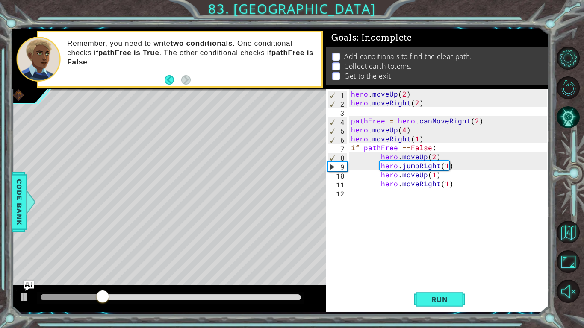
click at [384, 121] on div "hero . moveUp ( 2 ) hero . moveRight ( 2 ) pathFree = hero . canMoveRight ( 2 )…" at bounding box center [450, 196] width 202 height 215
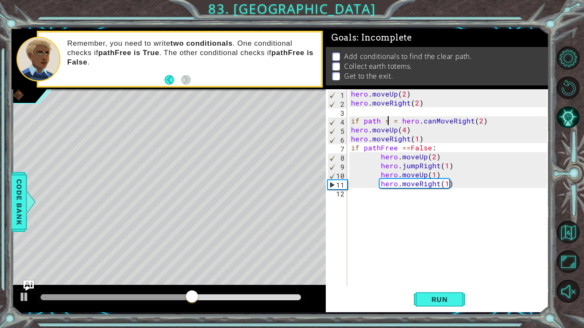
scroll to position [0, 3]
click at [396, 121] on div "hero . moveUp ( 2 ) hero . moveRight ( 2 ) if path == = hero . canMoveRight ( 2…" at bounding box center [450, 196] width 202 height 215
drag, startPoint x: 396, startPoint y: 121, endPoint x: 495, endPoint y: 124, distance: 99.2
click at [495, 124] on div "hero . moveUp ( 2 ) hero . moveRight ( 2 ) if path == = hero . canMoveRight ( 2…" at bounding box center [450, 196] width 202 height 215
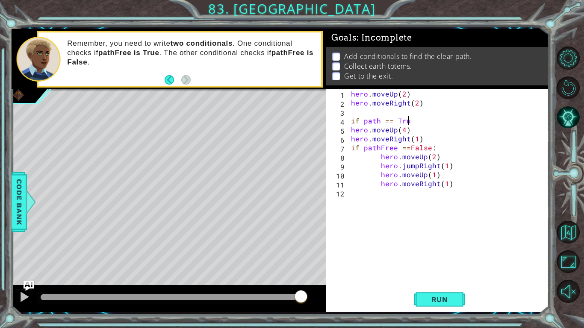
scroll to position [0, 3]
click at [449, 291] on button "Run" at bounding box center [439, 300] width 51 height 22
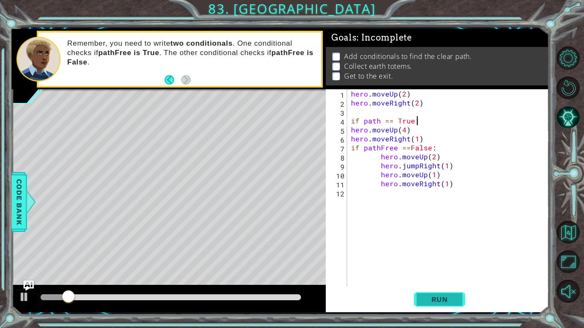
click at [440, 294] on button "Run" at bounding box center [439, 300] width 51 height 22
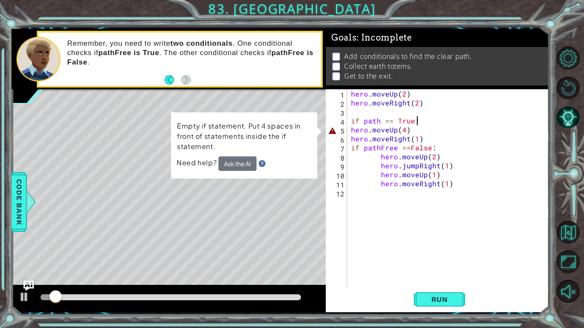
click at [351, 130] on div "hero . moveUp ( 2 ) hero . moveRight ( 2 ) if path == True : hero . moveUp ( 4 …" at bounding box center [450, 196] width 202 height 215
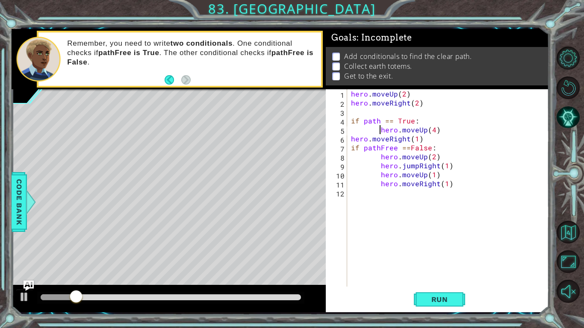
click at [351, 141] on div "hero . moveUp ( 2 ) hero . moveRight ( 2 ) if path == True : hero . moveUp ( 4 …" at bounding box center [450, 196] width 202 height 215
click at [350, 147] on div "hero . moveUp ( 2 ) hero . moveRight ( 2 ) if path == True : hero . moveUp ( 4 …" at bounding box center [450, 196] width 202 height 215
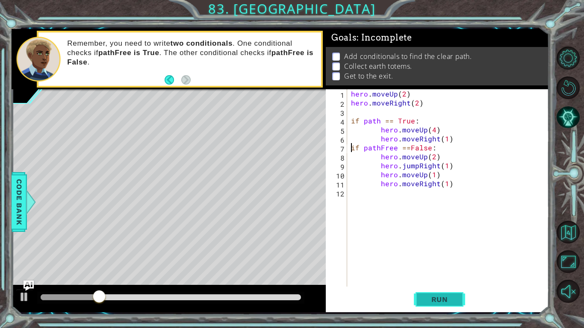
click at [448, 295] on button "Run" at bounding box center [439, 300] width 51 height 22
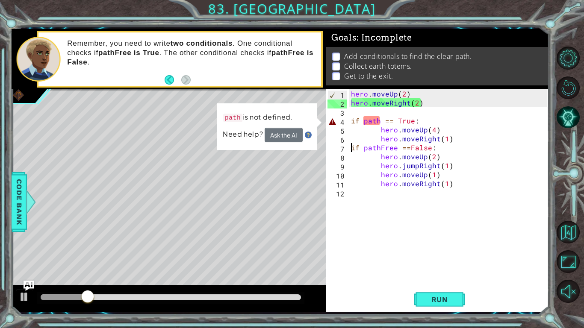
click at [379, 122] on div "hero . moveUp ( 2 ) hero . moveRight ( 2 ) if path == True : hero . moveUp ( 4 …" at bounding box center [450, 196] width 202 height 215
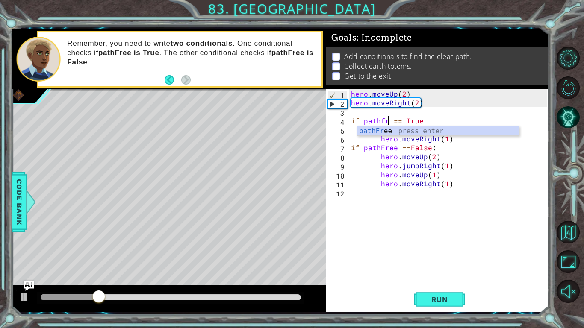
scroll to position [0, 3]
click at [420, 298] on button "Run" at bounding box center [439, 300] width 51 height 22
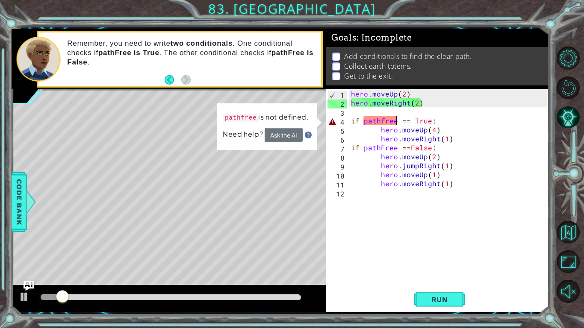
click at [384, 120] on div "hero . moveUp ( 2 ) hero . moveRight ( 2 ) if pathfree == True : hero . moveUp …" at bounding box center [450, 196] width 202 height 215
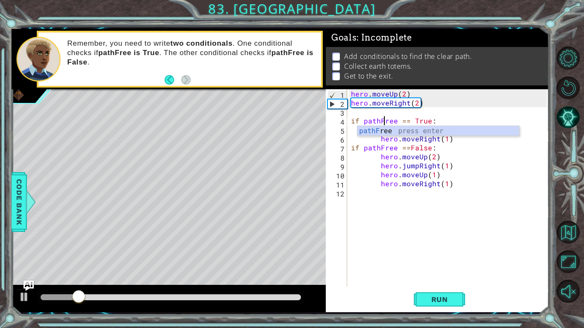
scroll to position [0, 2]
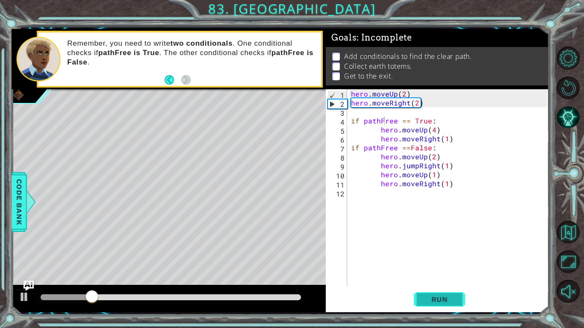
click at [448, 307] on button "Run" at bounding box center [439, 300] width 51 height 22
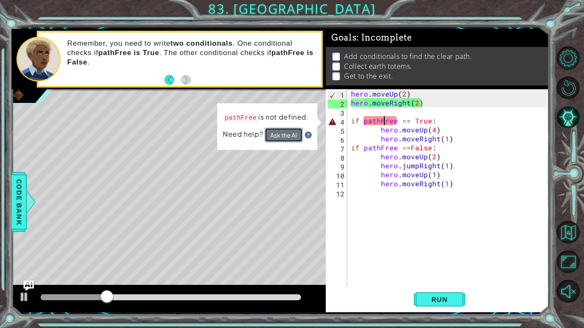
click at [299, 134] on button "Ask the AI" at bounding box center [284, 135] width 38 height 15
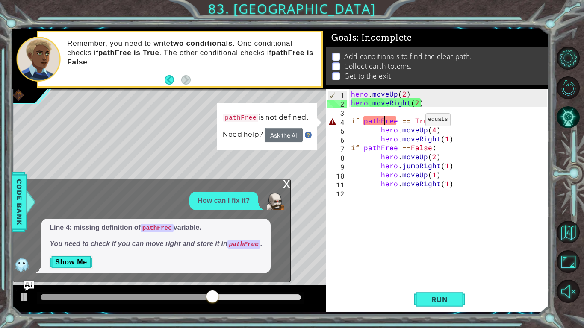
click at [414, 122] on div "hero . moveUp ( 2 ) hero . moveRight ( 2 ) if pathFree == True : hero . moveUp …" at bounding box center [450, 196] width 202 height 215
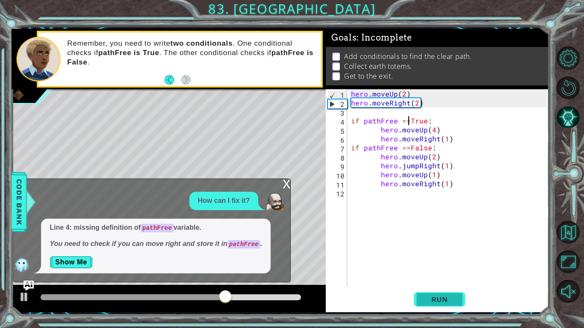
click at [430, 306] on button "Run" at bounding box center [439, 300] width 51 height 22
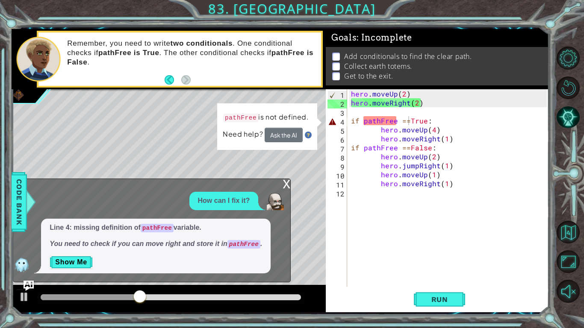
click at [288, 179] on div "x" at bounding box center [287, 183] width 8 height 9
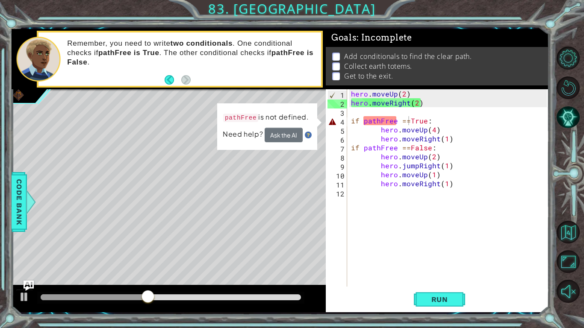
click at [247, 118] on code "pathFree" at bounding box center [240, 118] width 35 height 9
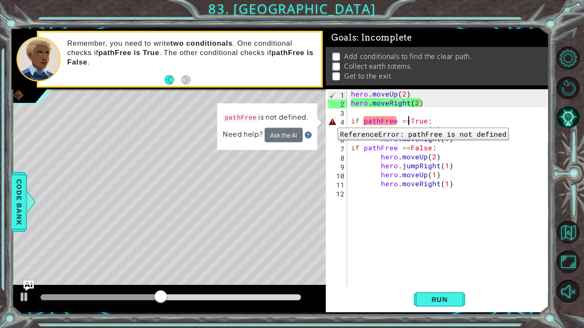
click at [331, 121] on div "4" at bounding box center [338, 122] width 20 height 9
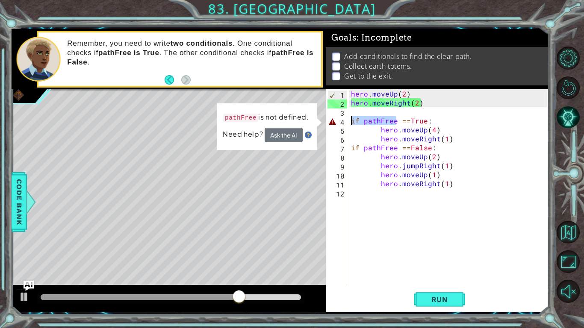
drag, startPoint x: 396, startPoint y: 122, endPoint x: 351, endPoint y: 123, distance: 45.3
click at [351, 123] on div "hero . moveUp ( 2 ) hero . moveRight ( 2 ) if pathFree == True : hero . moveUp …" at bounding box center [450, 196] width 202 height 215
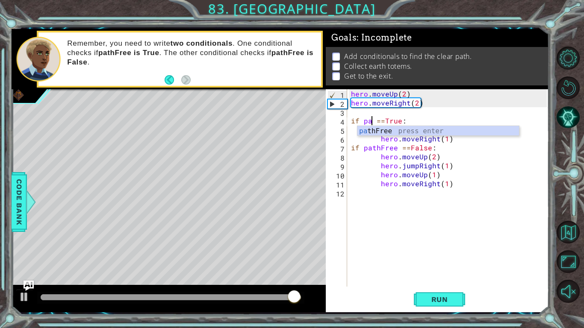
scroll to position [0, 1]
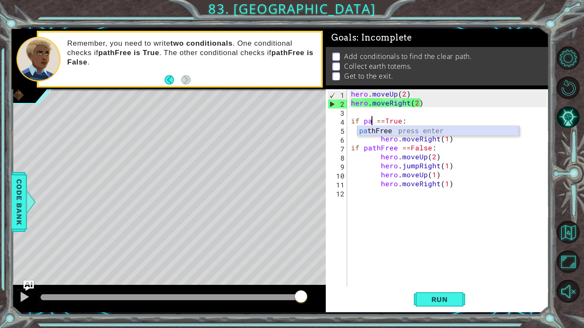
click at [369, 130] on div "pa thFree press enter" at bounding box center [438, 141] width 162 height 31
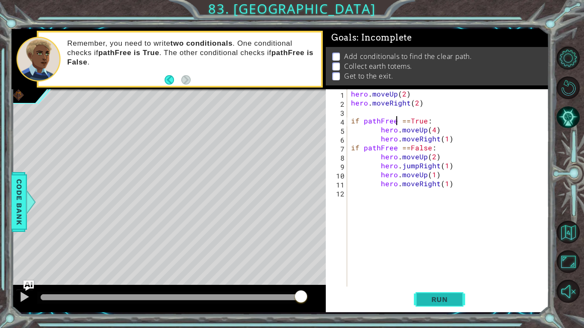
click at [445, 307] on button "Run" at bounding box center [439, 300] width 51 height 22
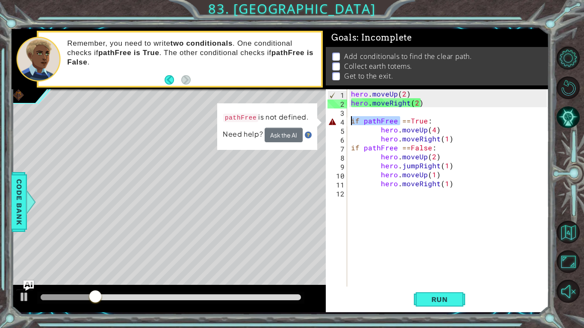
drag, startPoint x: 398, startPoint y: 121, endPoint x: 348, endPoint y: 124, distance: 50.5
click at [348, 124] on div "if pathFree ==True: 1 2 3 4 5 6 7 8 9 10 11 12 hero . moveUp ( 2 ) hero . moveR…" at bounding box center [436, 188] width 221 height 198
type textarea "==True:"
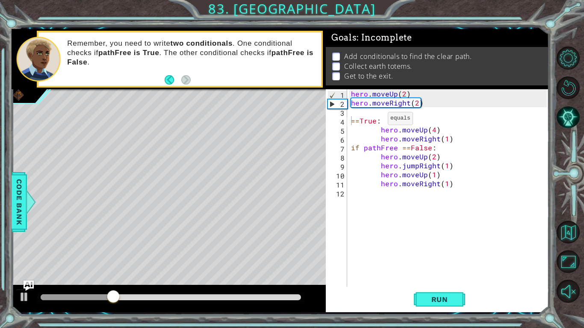
drag, startPoint x: 348, startPoint y: 120, endPoint x: 381, endPoint y: 121, distance: 32.1
click at [381, 121] on div "==True: 1 2 3 4 5 6 7 8 9 10 11 12 hero . moveUp ( 2 ) hero . moveRight ( 2 ) =…" at bounding box center [436, 188] width 221 height 198
drag, startPoint x: 381, startPoint y: 121, endPoint x: 337, endPoint y: 121, distance: 43.2
click at [337, 121] on div "==True: 1 2 3 4 5 6 7 8 9 10 11 12 hero . moveUp ( 2 ) hero . moveRight ( 2 ) =…" at bounding box center [436, 188] width 221 height 198
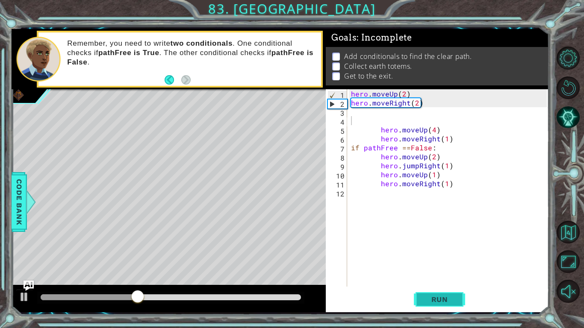
click at [434, 304] on button "Run" at bounding box center [439, 300] width 51 height 22
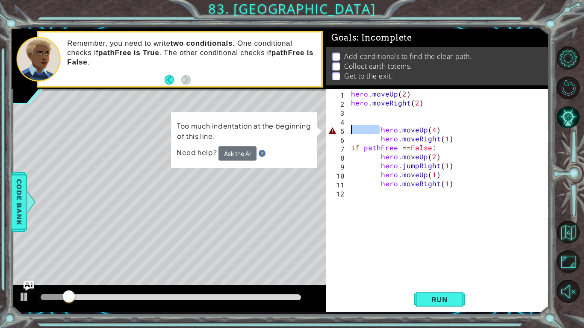
drag, startPoint x: 380, startPoint y: 131, endPoint x: 348, endPoint y: 131, distance: 31.6
click at [348, 131] on div "1 2 3 4 5 6 7 8 9 10 11 12 hero . moveUp ( 2 ) hero . moveRight ( 2 ) hero . mo…" at bounding box center [436, 188] width 221 height 198
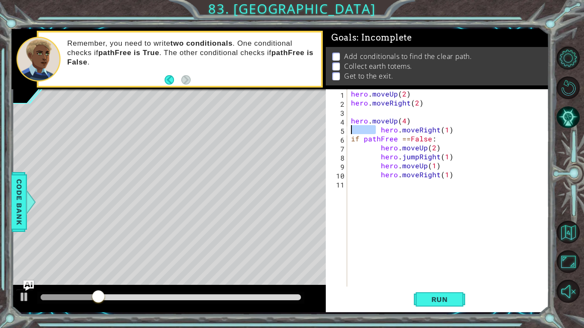
drag, startPoint x: 377, startPoint y: 130, endPoint x: 350, endPoint y: 129, distance: 27.0
click at [350, 129] on div "hero . moveUp ( 2 ) hero . moveRight ( 2 ) hero . moveUp ( 4 ) hero . moveRight…" at bounding box center [450, 196] width 202 height 215
click at [440, 304] on span "Run" at bounding box center [440, 299] width 34 height 9
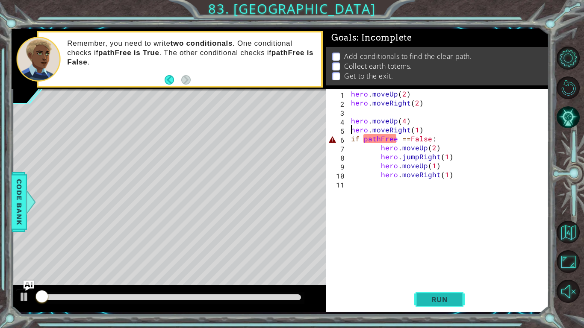
click at [440, 304] on span "Run" at bounding box center [440, 299] width 34 height 9
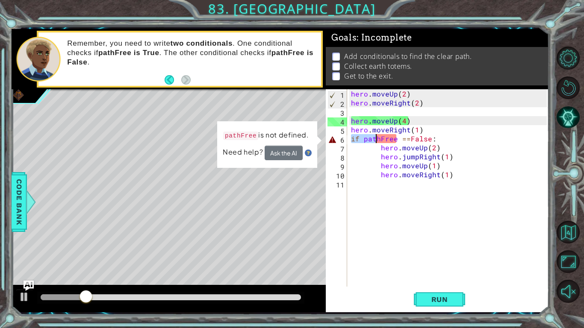
drag, startPoint x: 349, startPoint y: 137, endPoint x: 375, endPoint y: 141, distance: 26.0
click at [375, 141] on div "hero . moveUp ( 2 ) hero . moveRight ( 2 ) hero . moveUp ( 4 ) hero . moveRight…" at bounding box center [450, 196] width 202 height 215
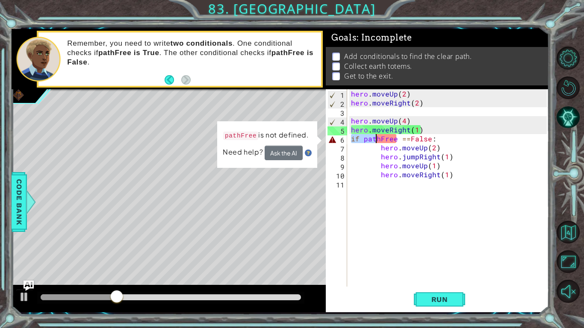
click at [406, 120] on div "hero . moveUp ( 2 ) hero . moveRight ( 2 ) hero . moveUp ( 4 ) hero . moveRight…" at bounding box center [450, 196] width 202 height 215
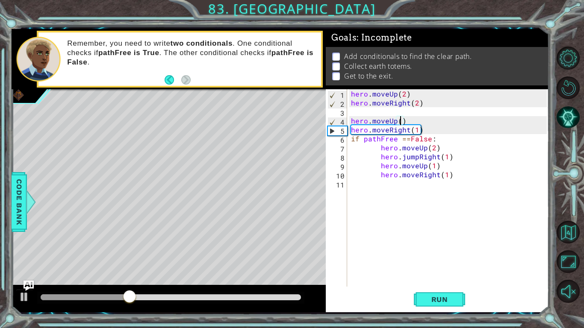
scroll to position [0, 3]
click at [416, 130] on div "hero . moveUp ( 2 ) hero . moveRight ( 2 ) hero . moveUp ( 3 ) hero . moveRight…" at bounding box center [450, 196] width 202 height 215
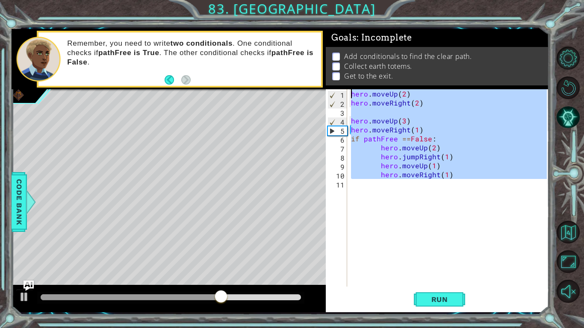
drag, startPoint x: 478, startPoint y: 186, endPoint x: 333, endPoint y: 70, distance: 185.9
click at [333, 70] on div "Goals : Incomplete Add conditionals to find the clear path. Collect earth totem…" at bounding box center [437, 170] width 223 height 283
type textarea "hero.moveUp(2) hero.moveRight(2)"
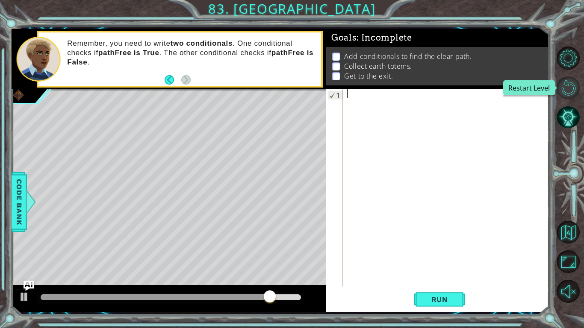
click at [569, 84] on button "Restart Level" at bounding box center [568, 88] width 23 height 23
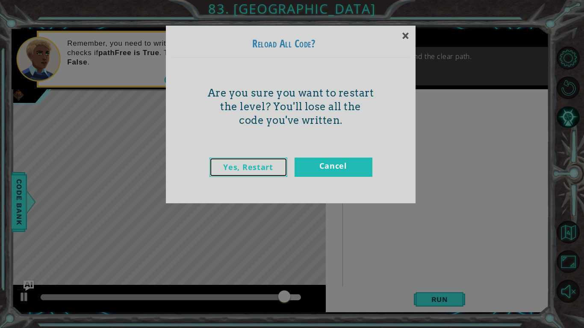
click at [267, 168] on link "Yes, Restart" at bounding box center [249, 167] width 78 height 19
